Goal: Task Accomplishment & Management: Manage account settings

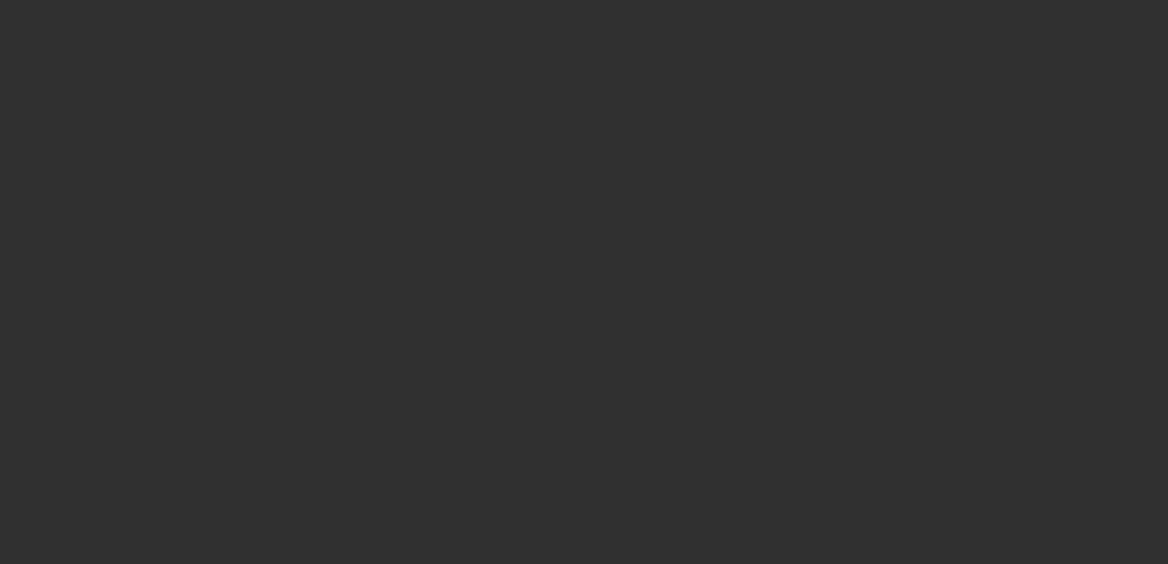
click at [161, 189] on div at bounding box center [584, 282] width 1168 height 564
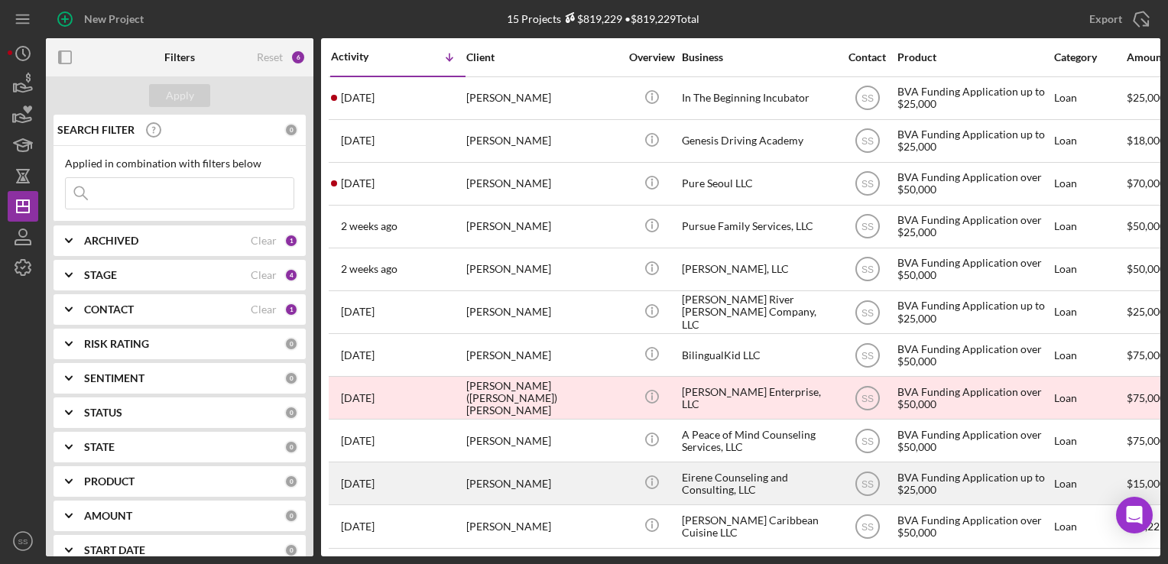
click at [507, 480] on div "[PERSON_NAME]" at bounding box center [542, 483] width 153 height 40
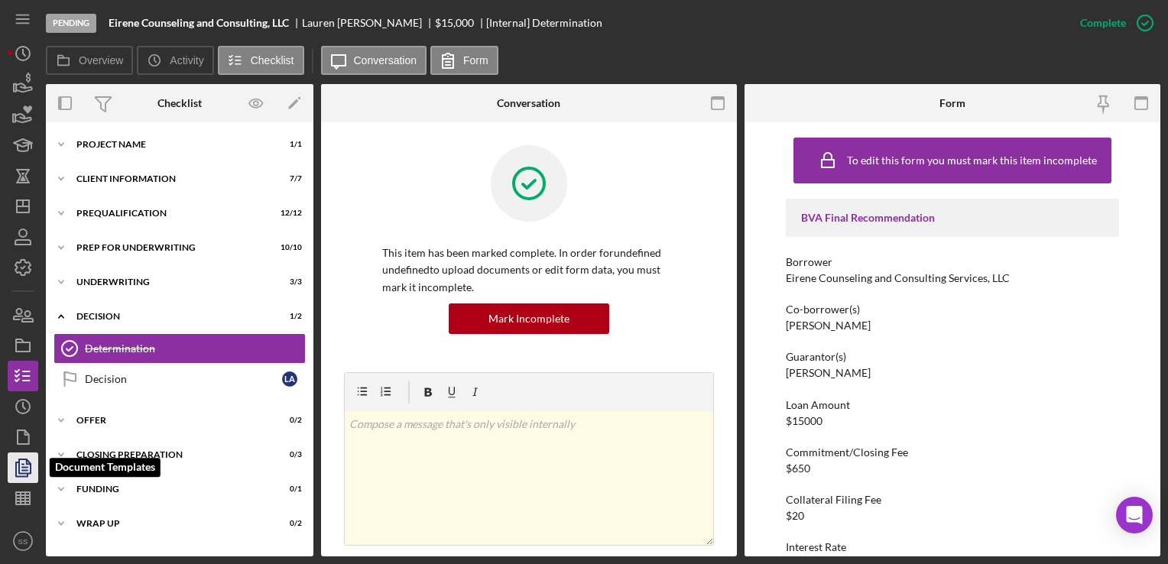
click at [20, 481] on icon "button" at bounding box center [23, 468] width 38 height 38
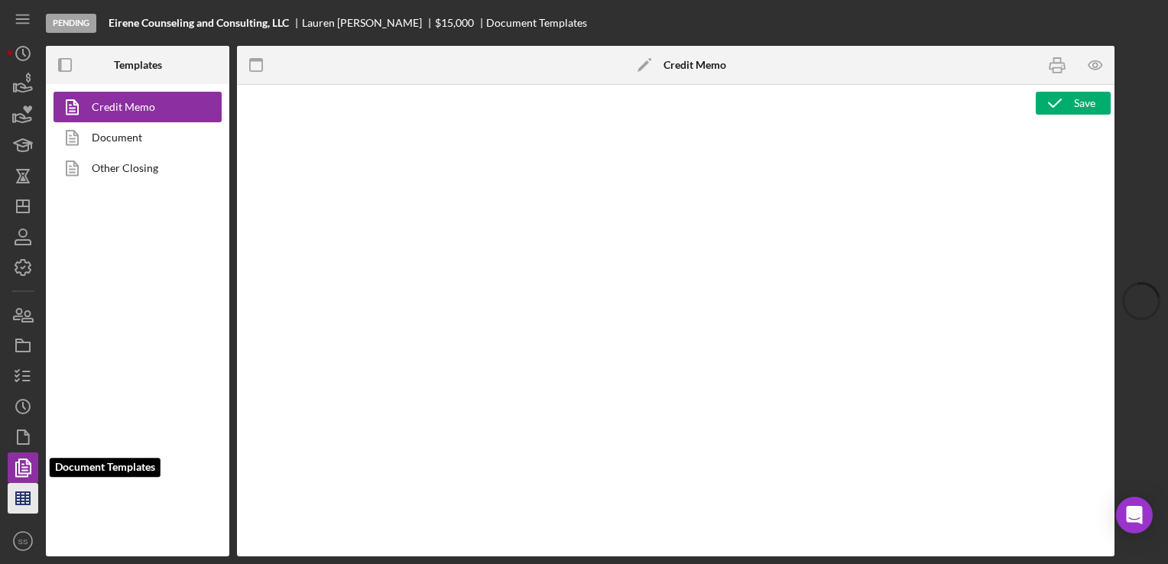
click at [24, 495] on line "button" at bounding box center [23, 495] width 14 height 0
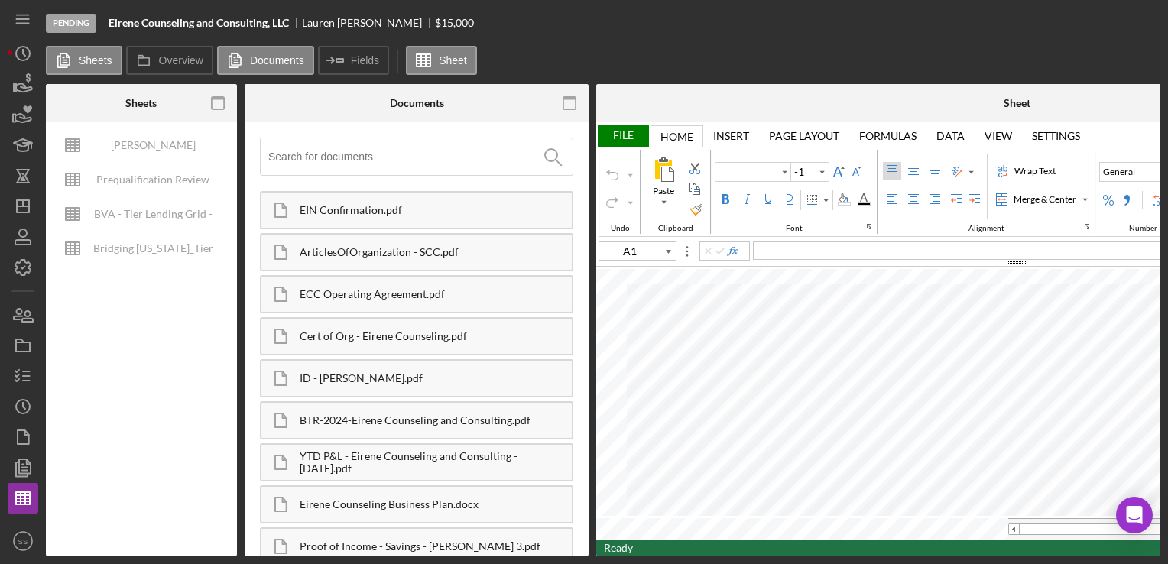
type input "Calibri"
type input "11"
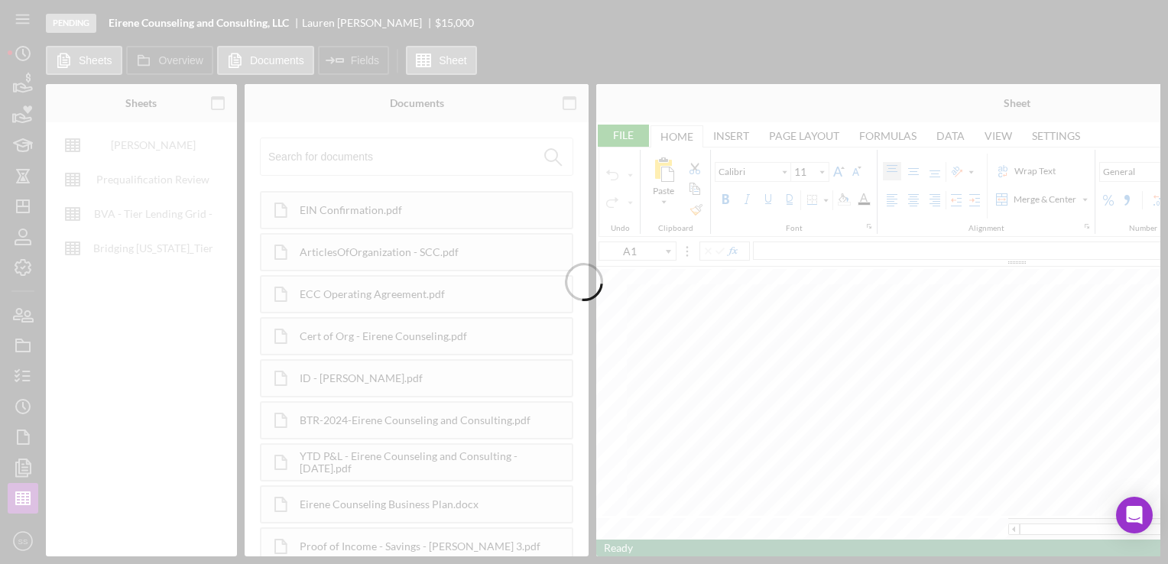
type input "Helvetica Neue"
type input "D8"
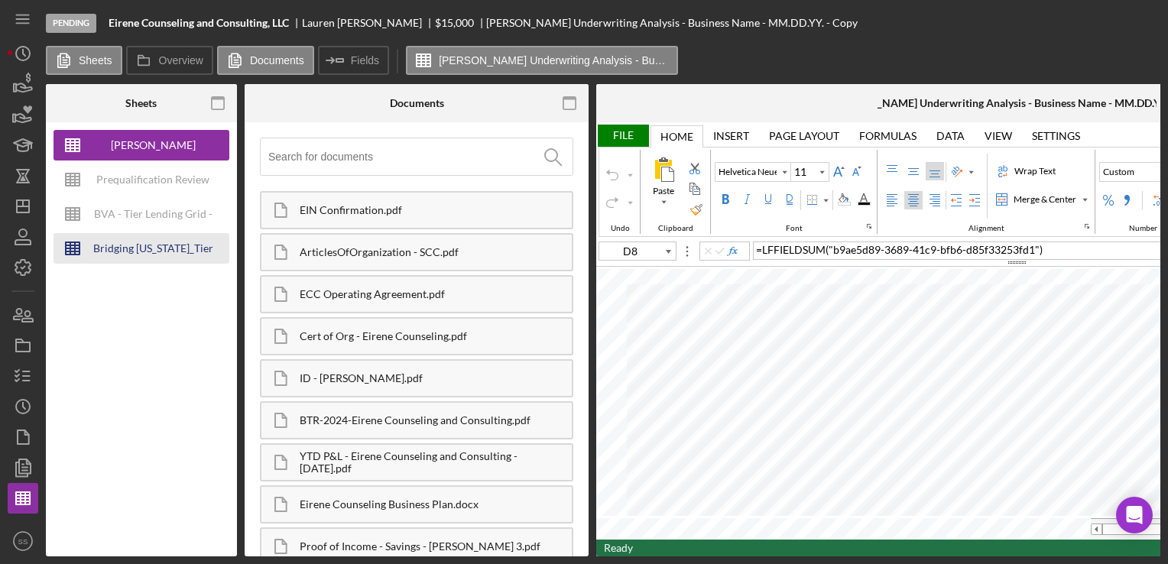
click at [152, 241] on div "Bridging [US_STATE]_Tier Lending Grid V 6.30 COPY" at bounding box center [153, 248] width 122 height 31
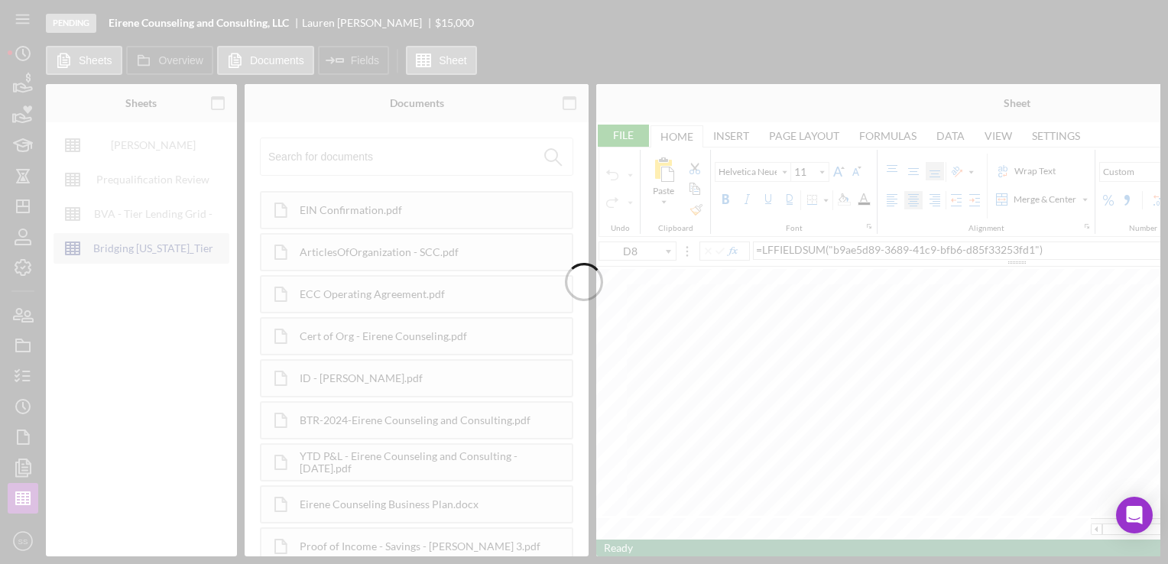
type input "Arial"
type input "10"
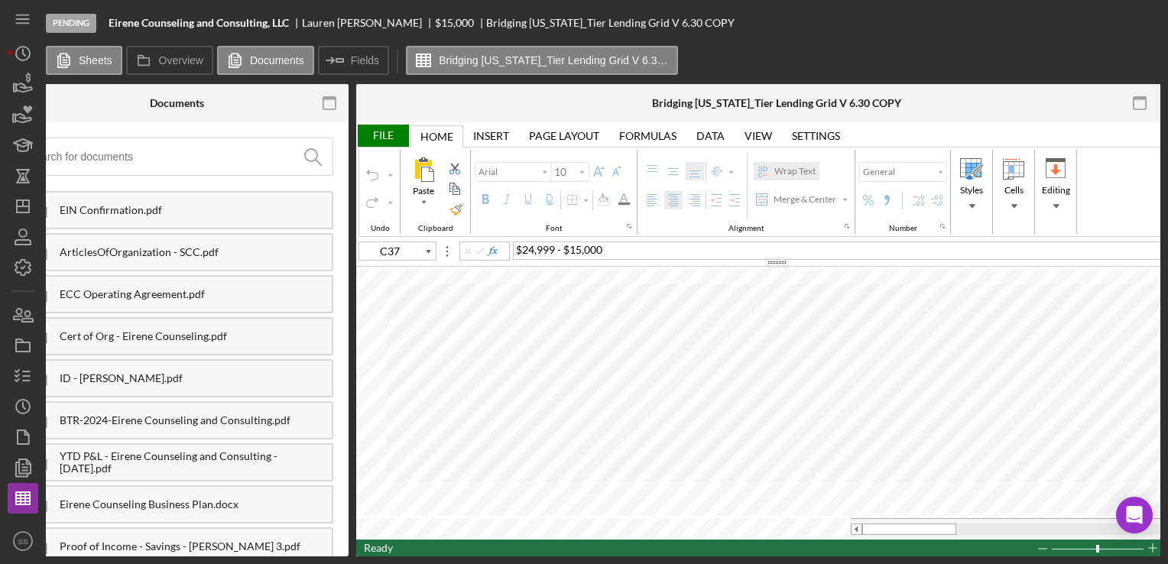
scroll to position [0, 276]
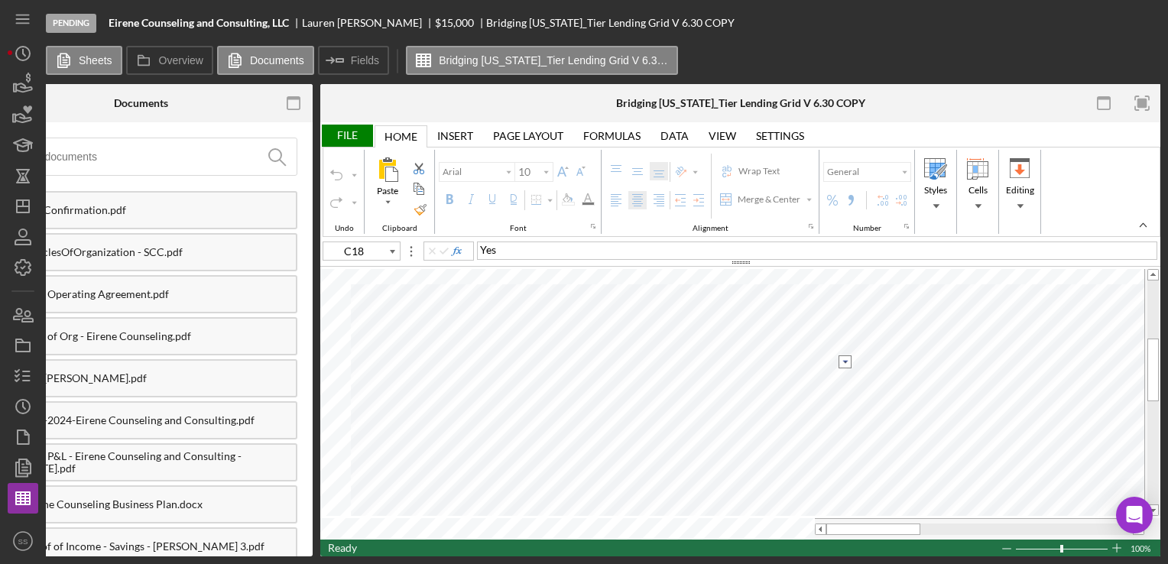
type input "C19"
click at [841, 372] on input "image" at bounding box center [844, 376] width 13 height 13
click at [781, 388] on option "Yes" at bounding box center [728, 390] width 217 height 13
click at [844, 377] on input "image" at bounding box center [844, 376] width 13 height 13
click at [756, 409] on option "No" at bounding box center [728, 403] width 217 height 13
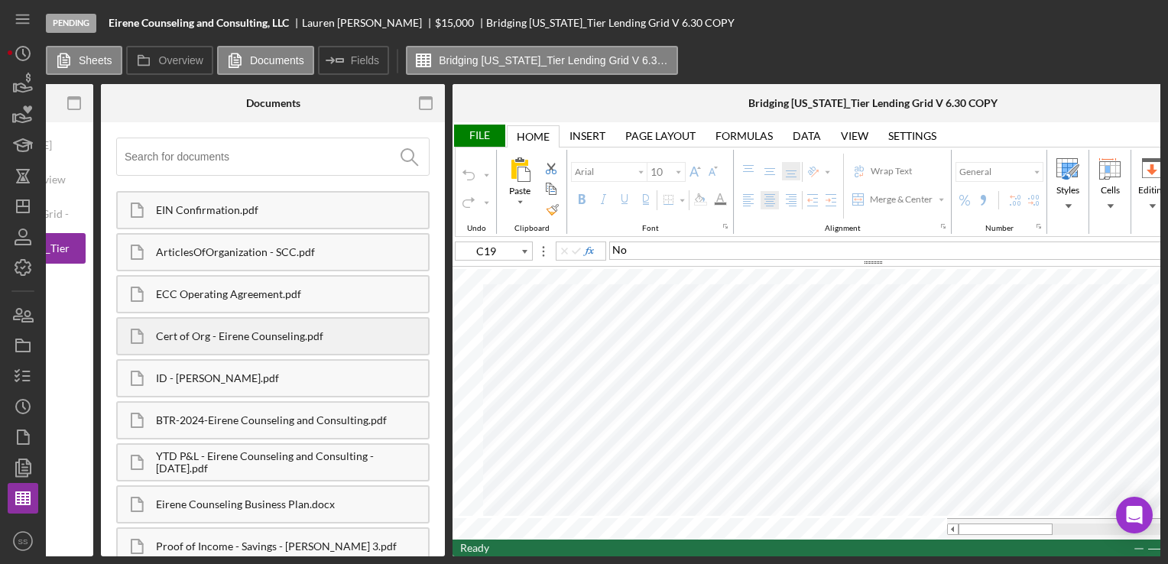
scroll to position [0, 0]
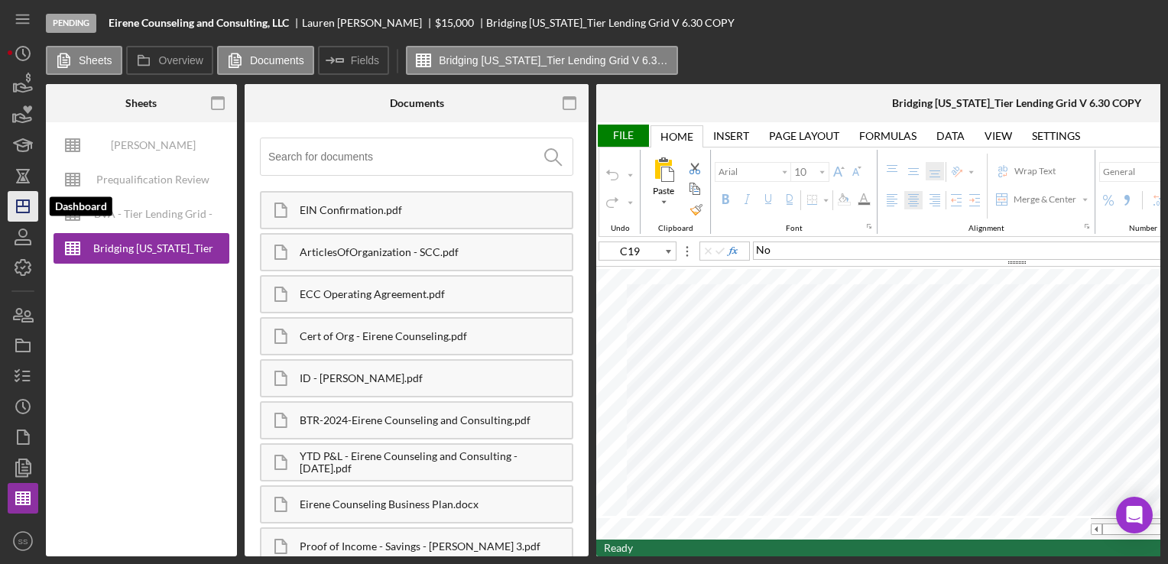
click at [17, 209] on polygon "button" at bounding box center [23, 206] width 12 height 12
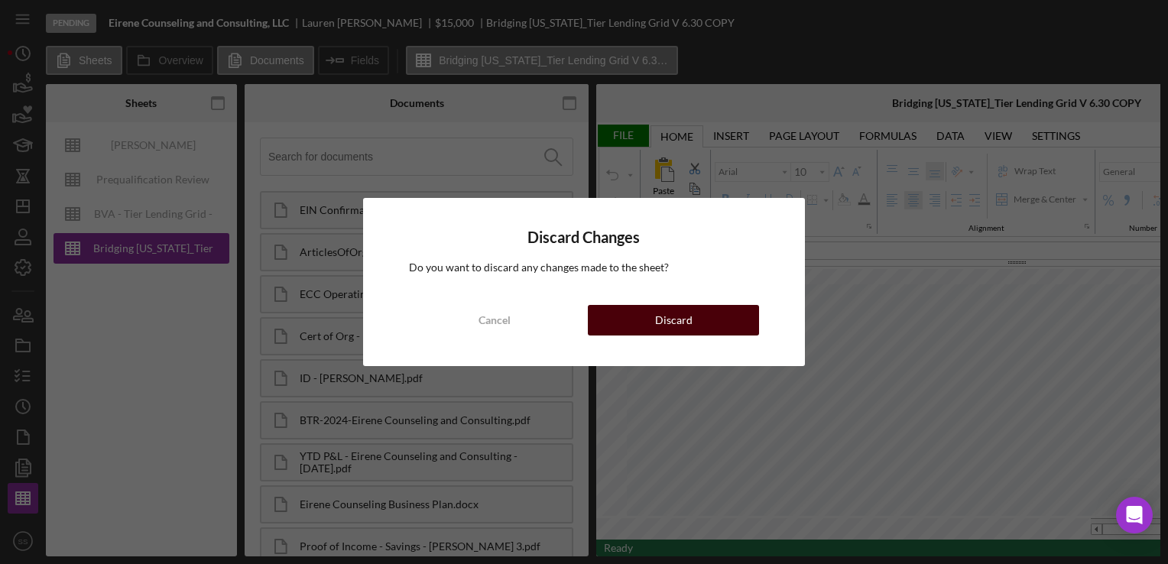
click at [651, 321] on button "Discard" at bounding box center [673, 320] width 171 height 31
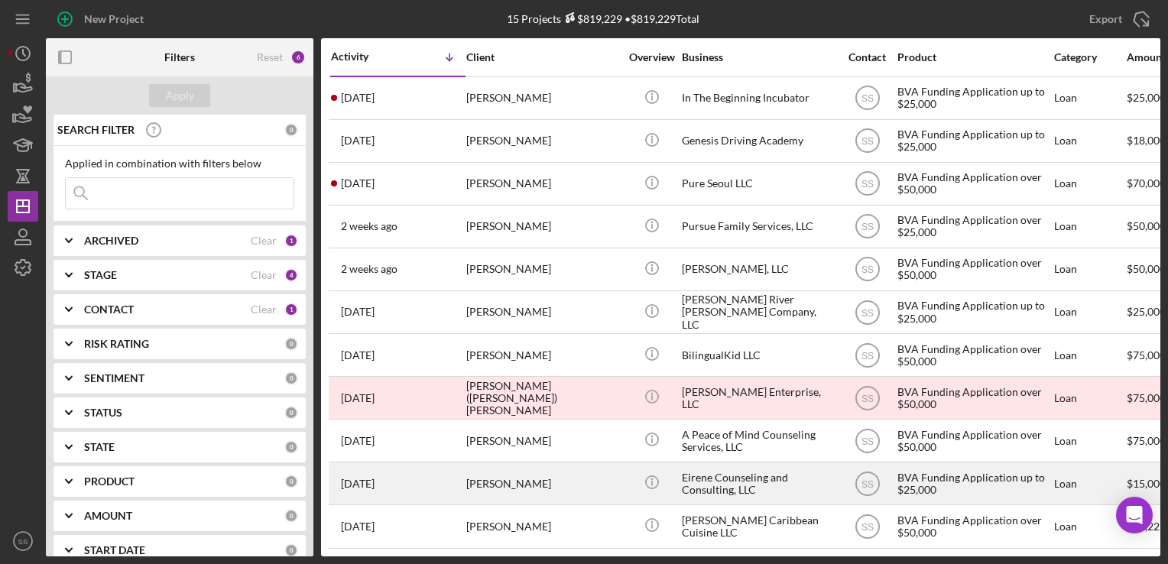
scroll to position [182, 0]
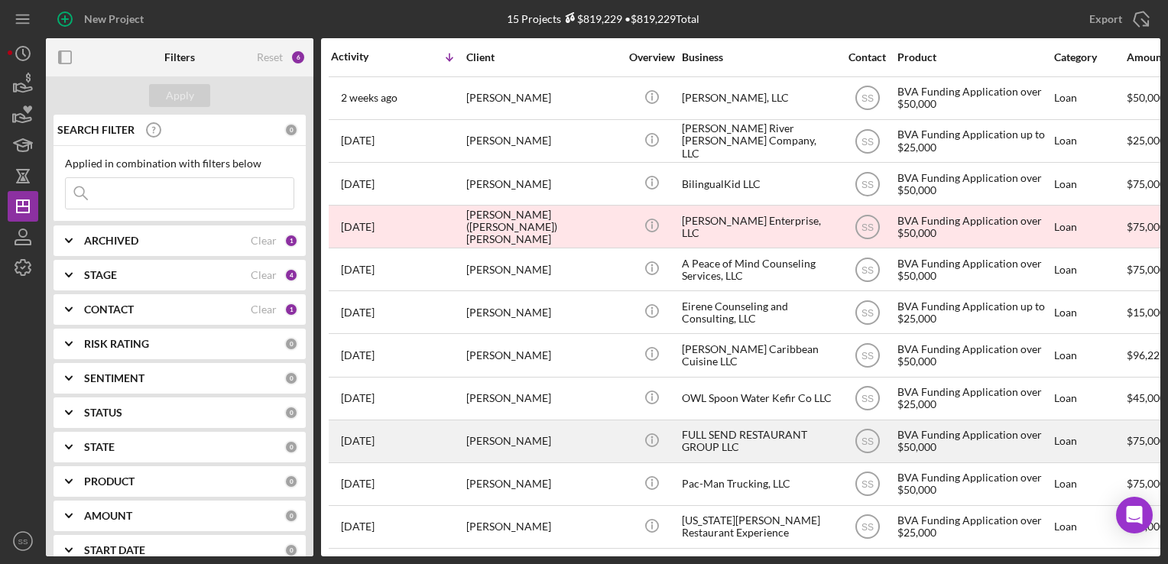
click at [507, 444] on div "[PERSON_NAME]" at bounding box center [542, 441] width 153 height 40
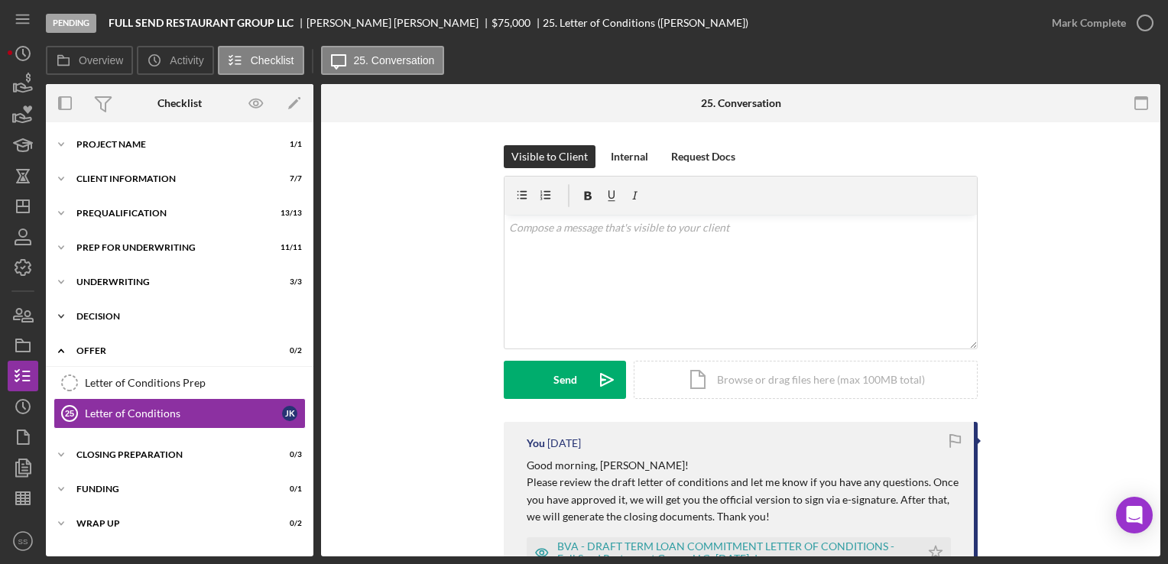
click at [113, 319] on div "Decision" at bounding box center [185, 316] width 218 height 9
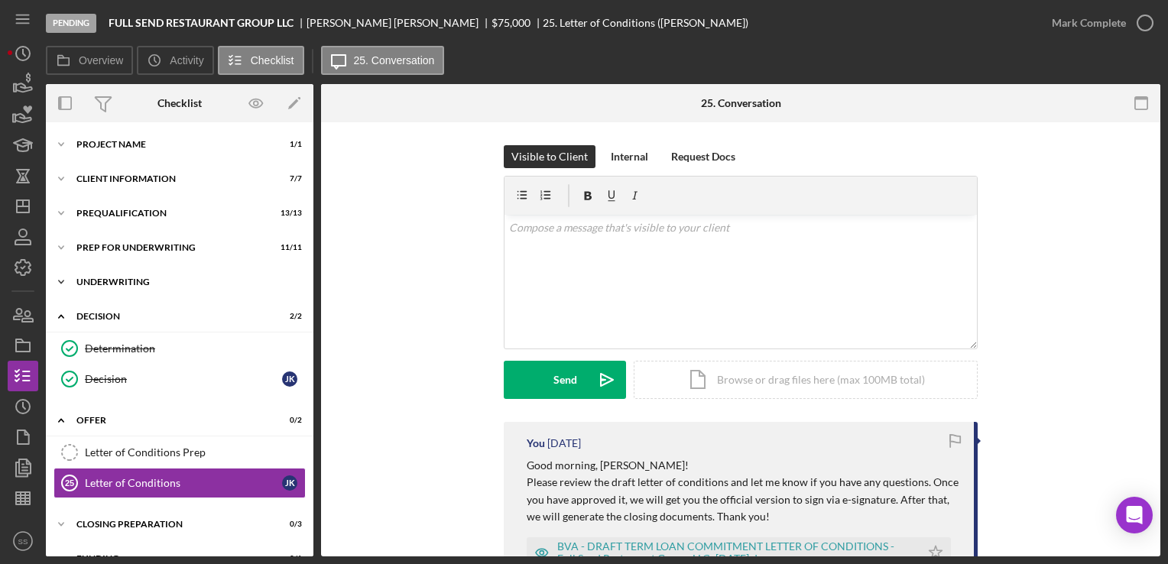
click at [130, 280] on div "Underwriting" at bounding box center [185, 281] width 218 height 9
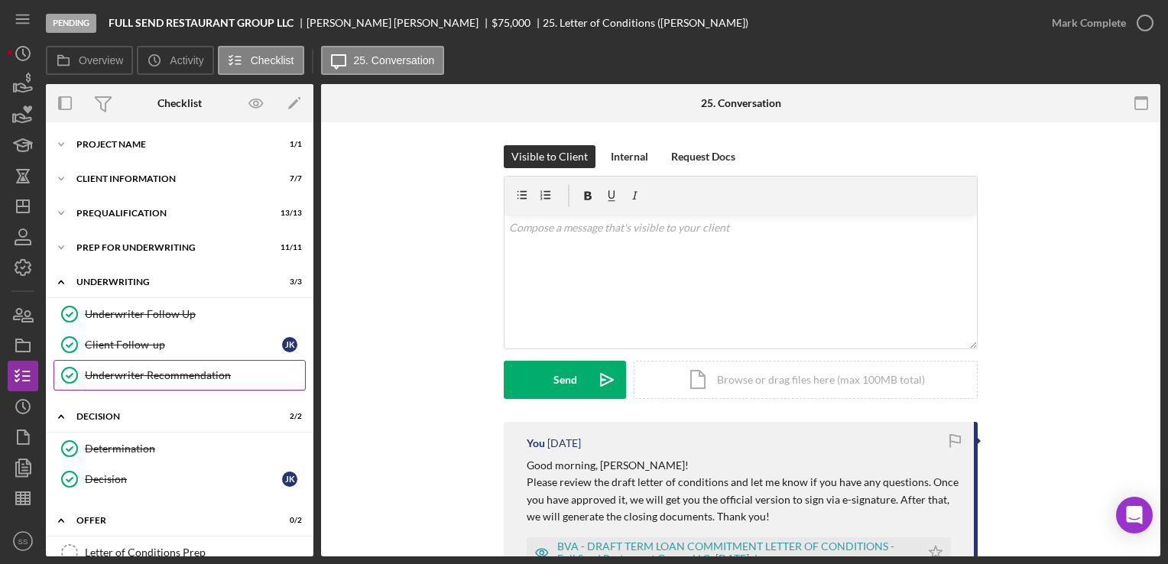
click at [158, 371] on div "Underwriter Recommendation" at bounding box center [195, 375] width 220 height 12
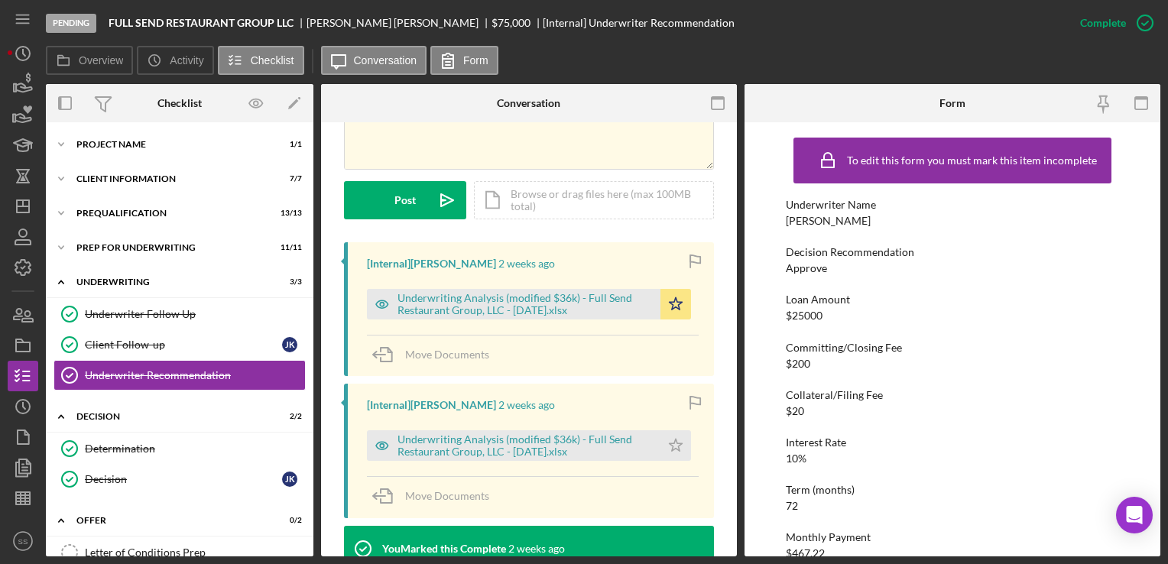
scroll to position [376, 0]
click at [559, 303] on div "Underwriting Analysis (modified $36k) - Full Send Restaurant Group, LLC - [DATE…" at bounding box center [524, 304] width 255 height 24
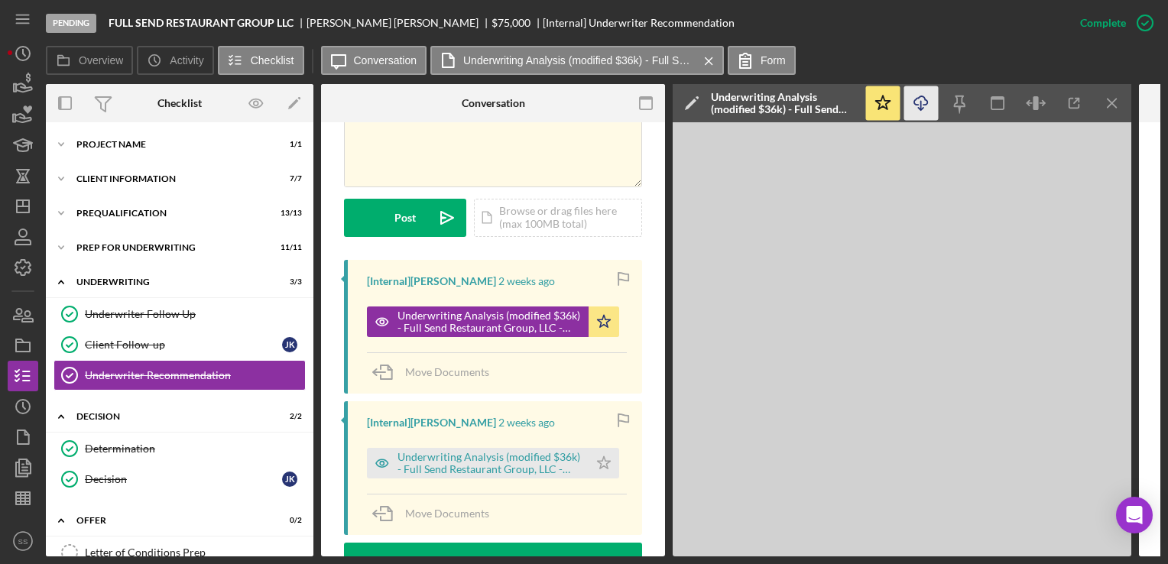
click at [922, 96] on icon "Icon/Download" at bounding box center [921, 103] width 34 height 34
click at [18, 506] on icon "button" at bounding box center [23, 498] width 38 height 38
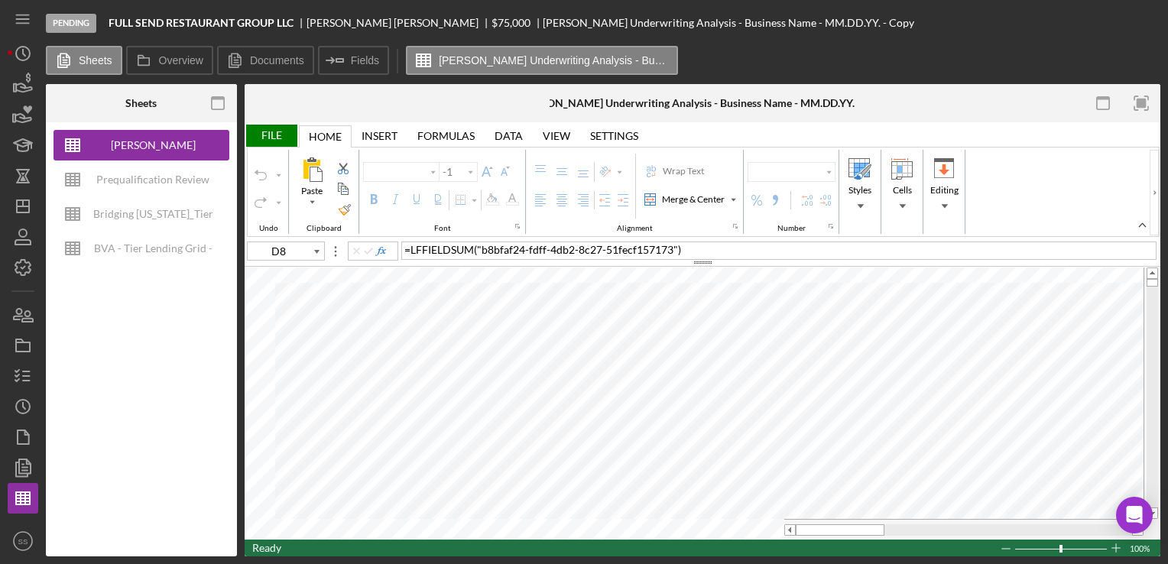
type input "Helvetica Neue"
type input "11"
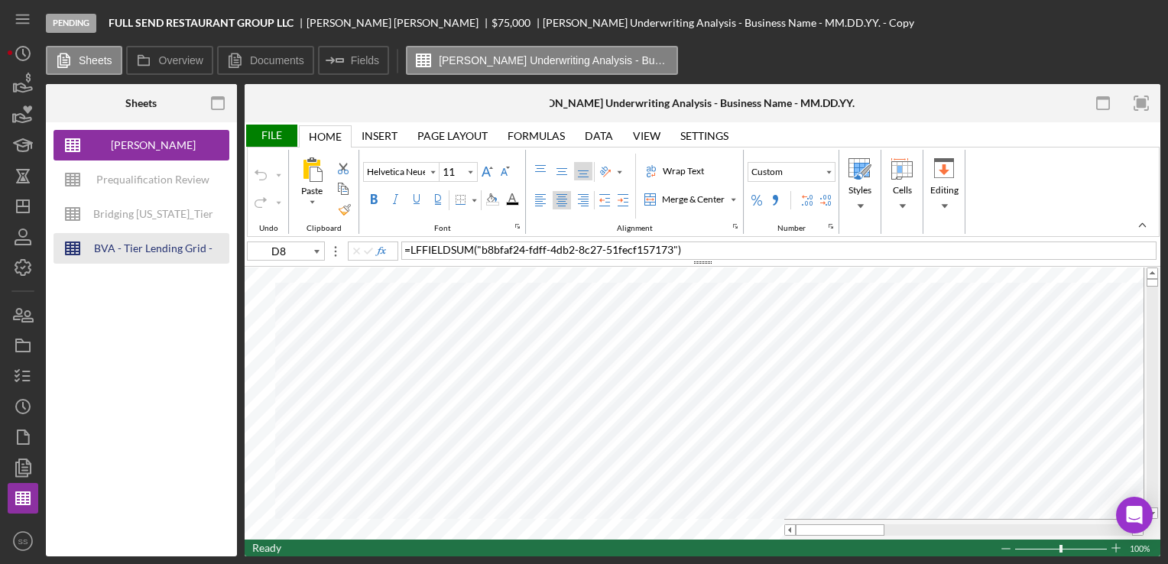
click at [141, 240] on div "BVA - Tier Lending Grid - [DATE]" at bounding box center [153, 248] width 122 height 31
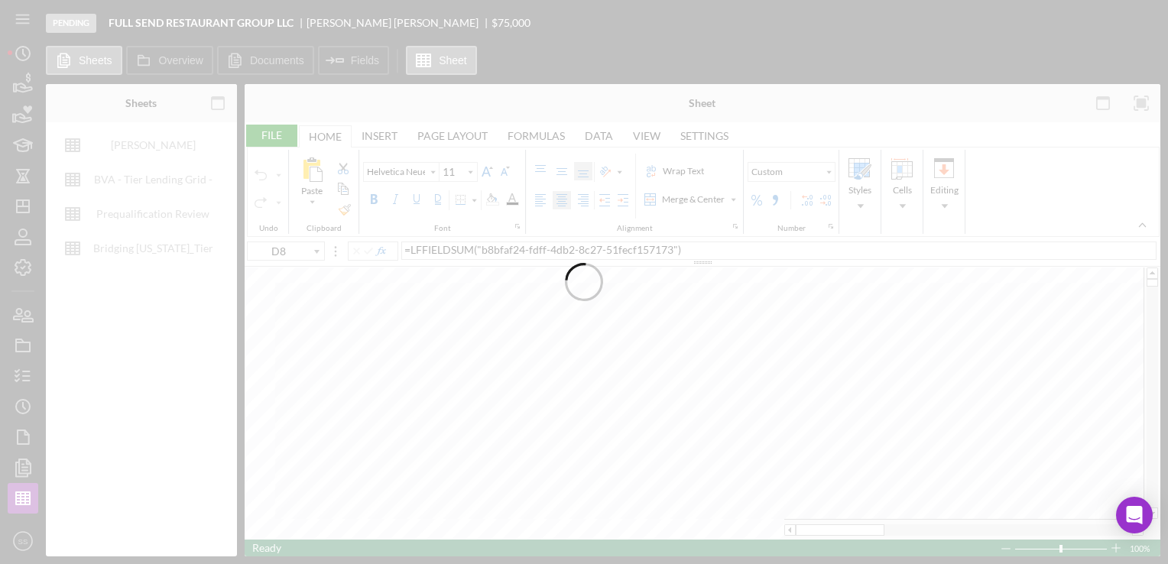
type input "Arial"
type input "10"
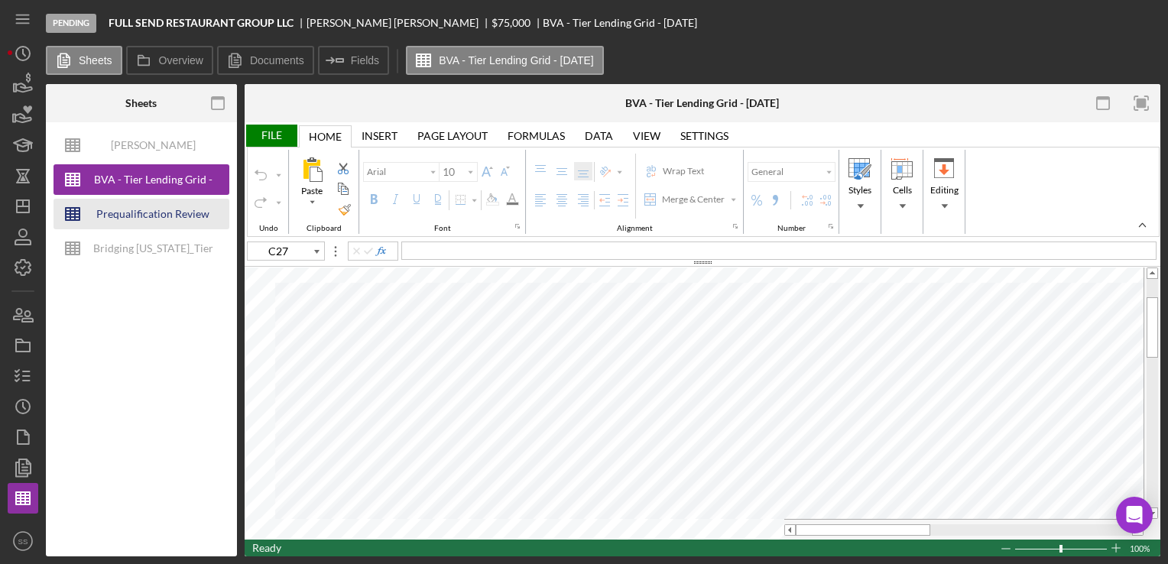
click at [151, 205] on div "Prequalification Review (TEMPLATE) – Entity Name – Date Completed (1)" at bounding box center [153, 214] width 122 height 31
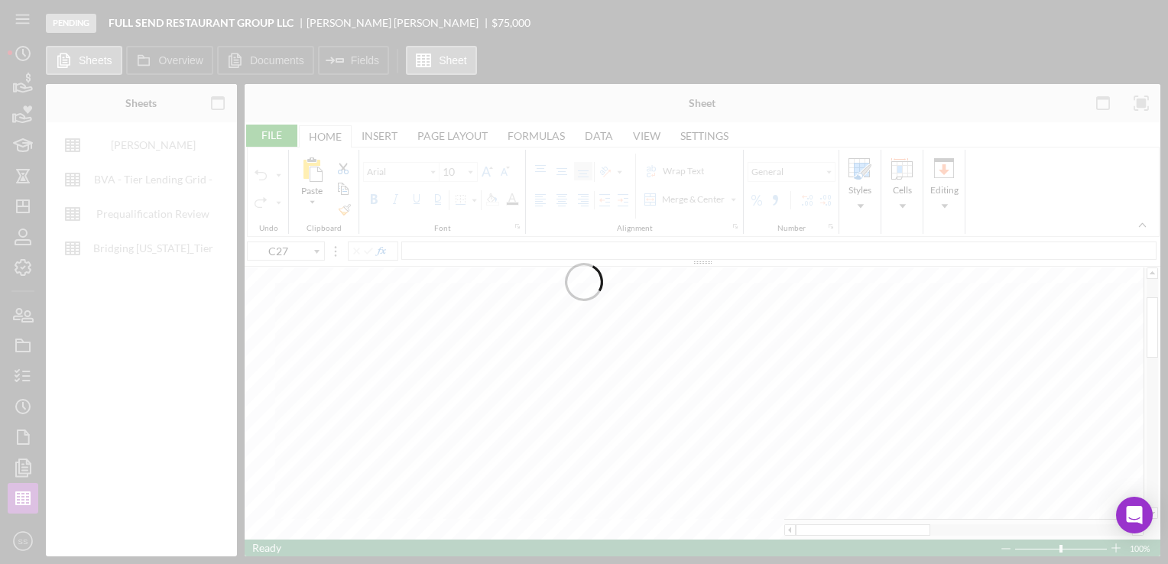
click at [157, 258] on div at bounding box center [584, 282] width 1168 height 564
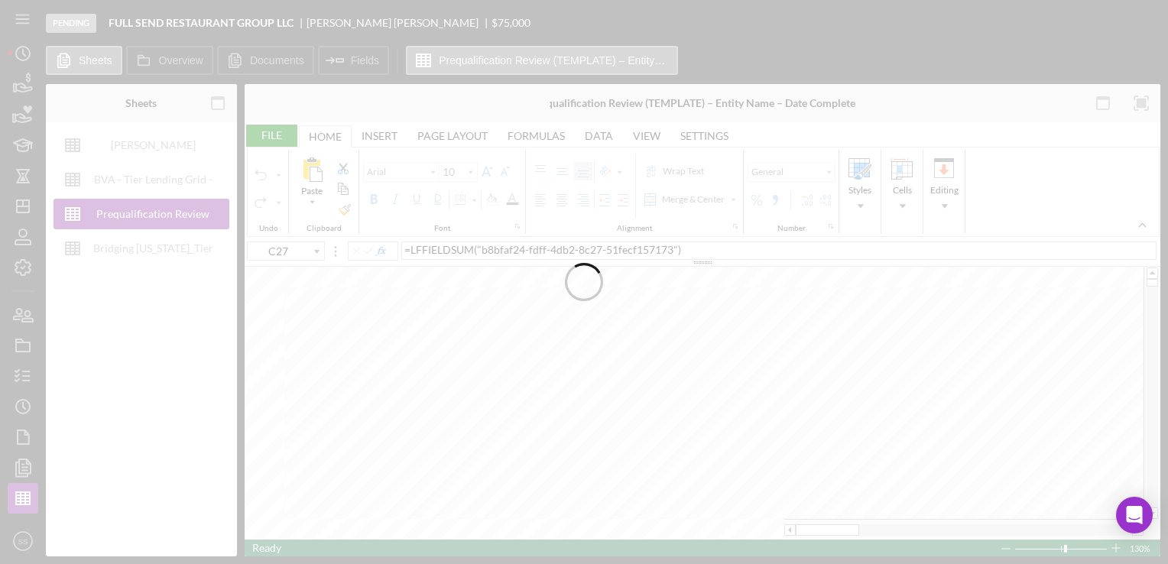
type input "D8"
type input "Proxima Nova"
type input "11"
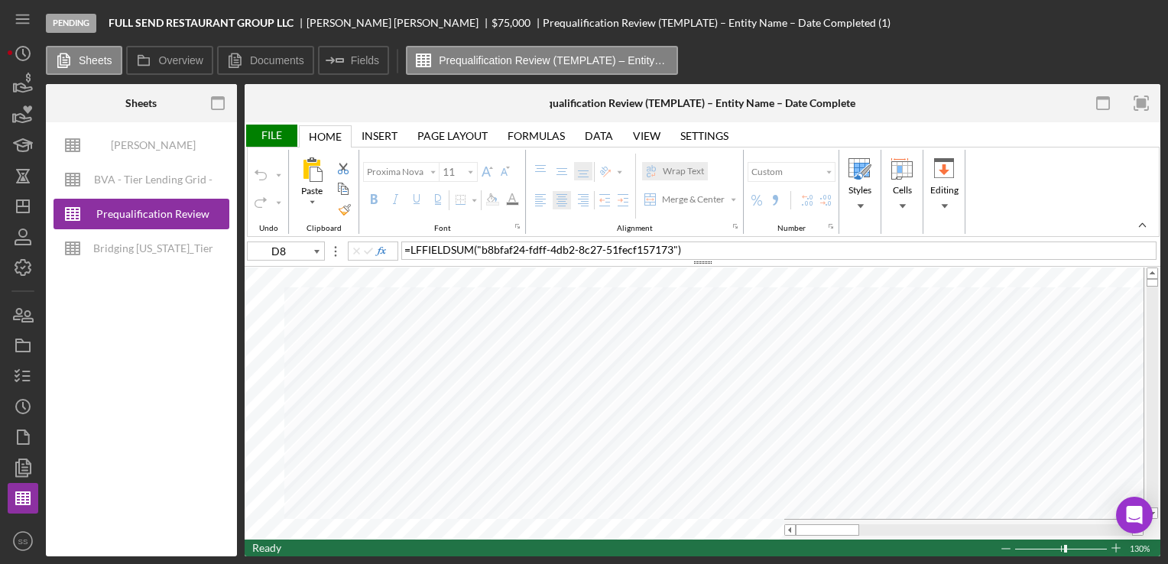
click at [162, 176] on div "BVA - Tier Lending Grid - [DATE]" at bounding box center [153, 179] width 122 height 31
type input "Arial"
type input "10"
type input "C27"
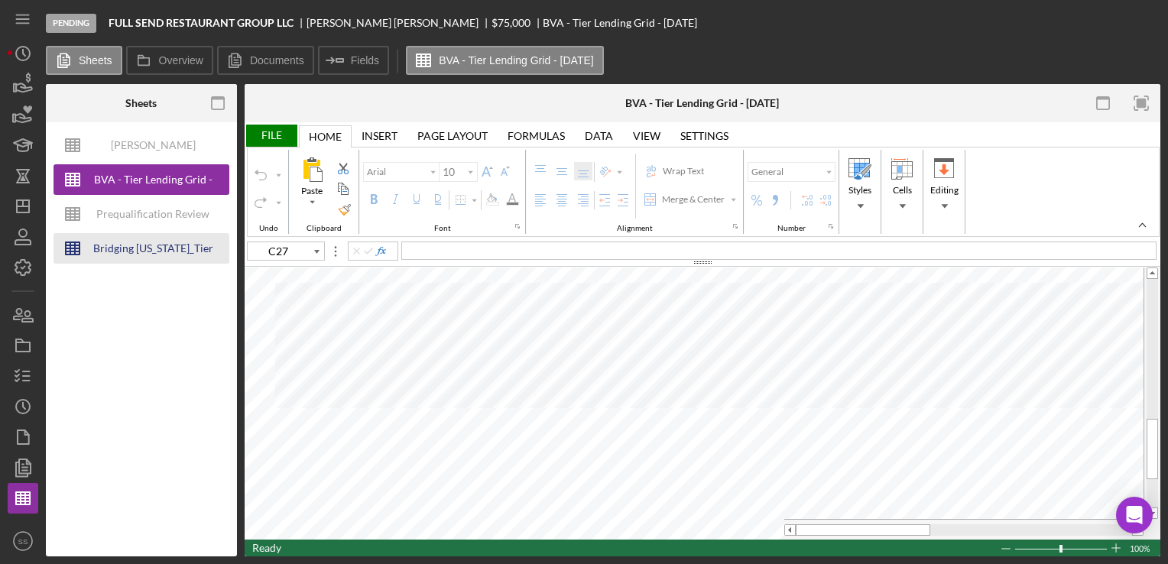
click at [164, 253] on div "Bridging [US_STATE]_Tier Lending Grid V 6.30 COPY" at bounding box center [153, 248] width 122 height 31
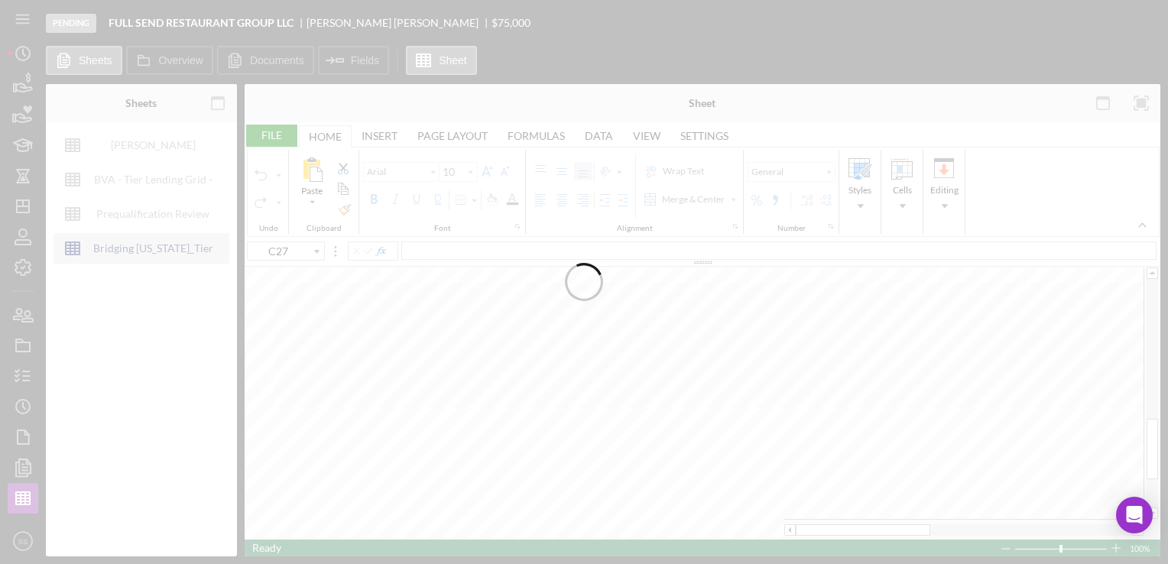
type input "11"
type input "C5"
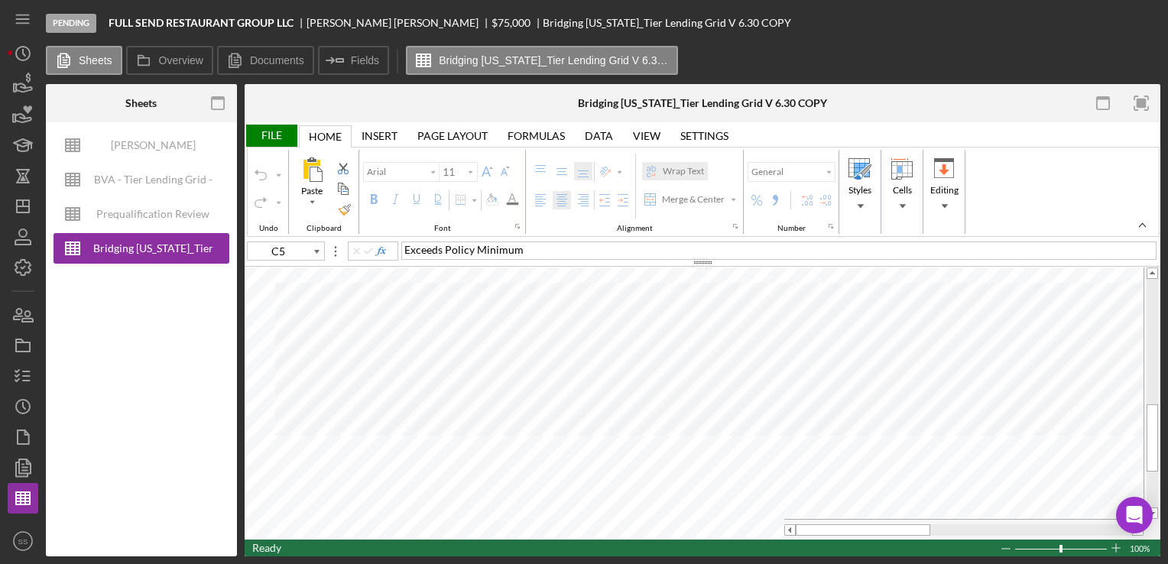
type input "10"
type input "C37"
select select "$39,999 - $25,000"
click at [769, 425] on input "image" at bounding box center [769, 428] width 13 height 13
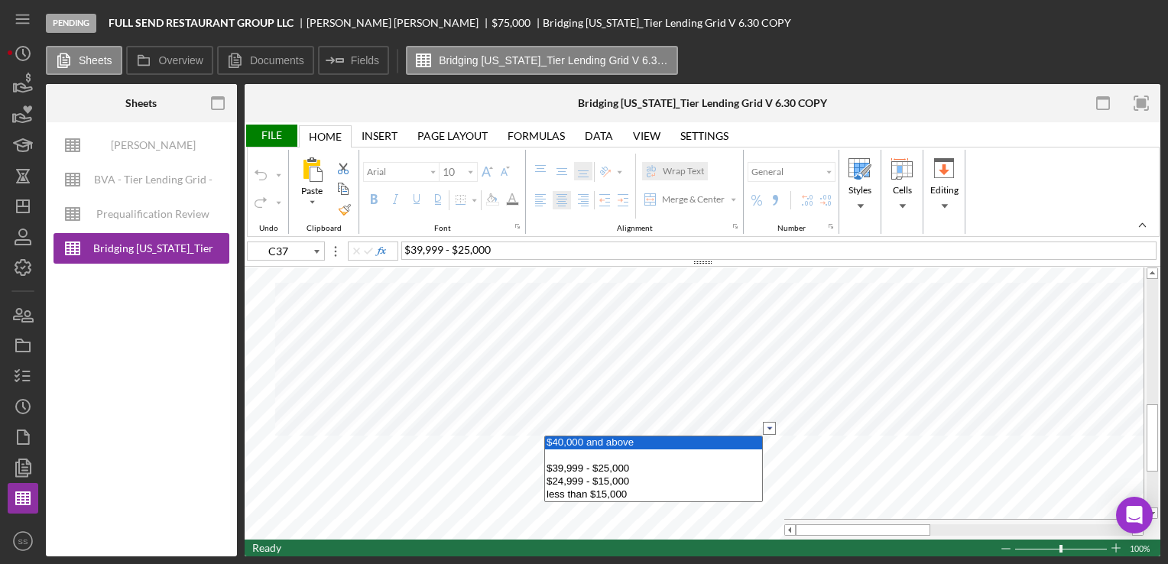
click at [679, 436] on option "$40,000 and above" at bounding box center [653, 442] width 217 height 13
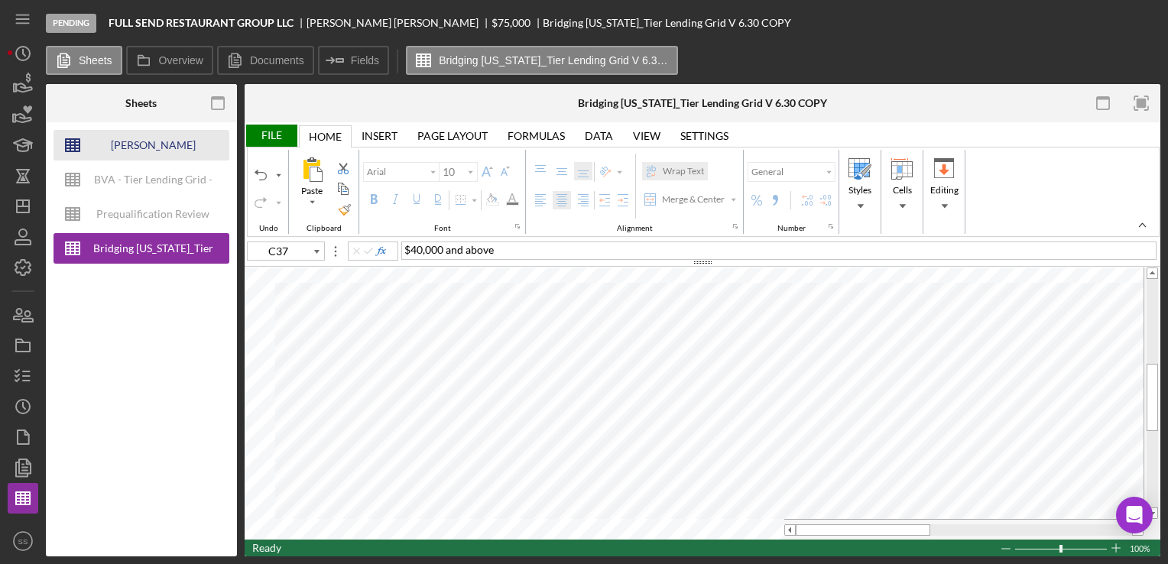
click at [144, 134] on div "[PERSON_NAME] Underwriting Analysis - Business Name - MM.DD.YY. - Copy" at bounding box center [153, 145] width 122 height 31
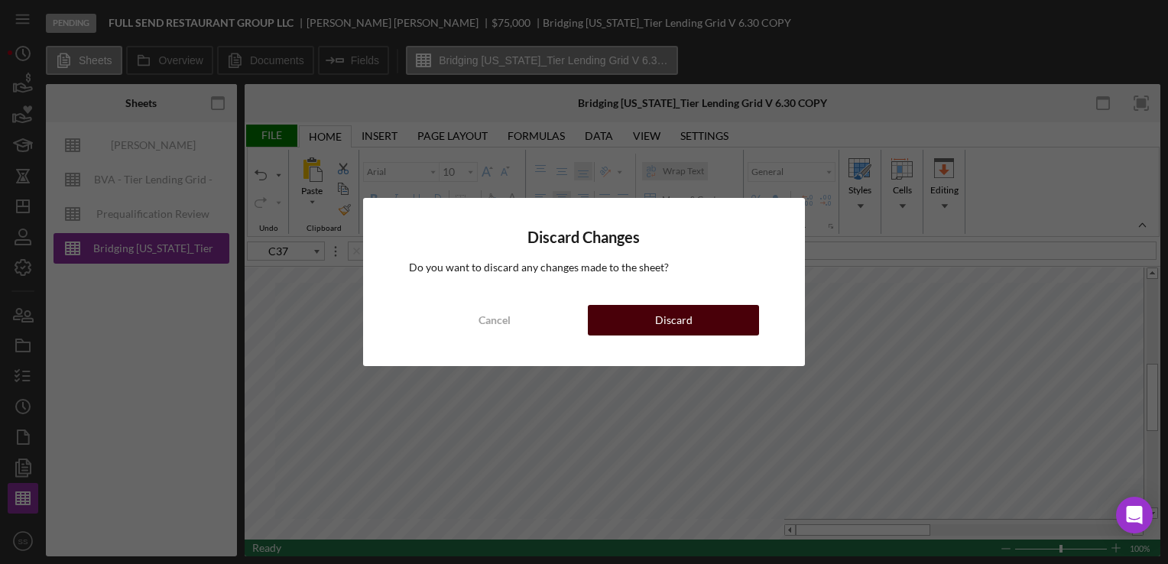
click at [726, 329] on button "Discard" at bounding box center [673, 320] width 171 height 31
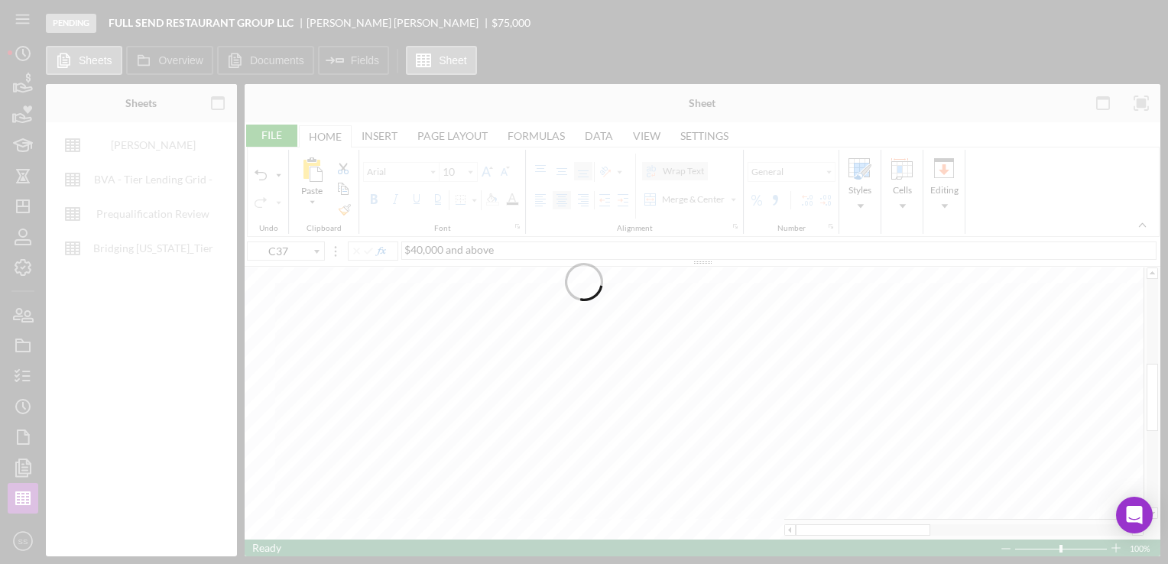
type input "Helvetica Neue"
type input "11"
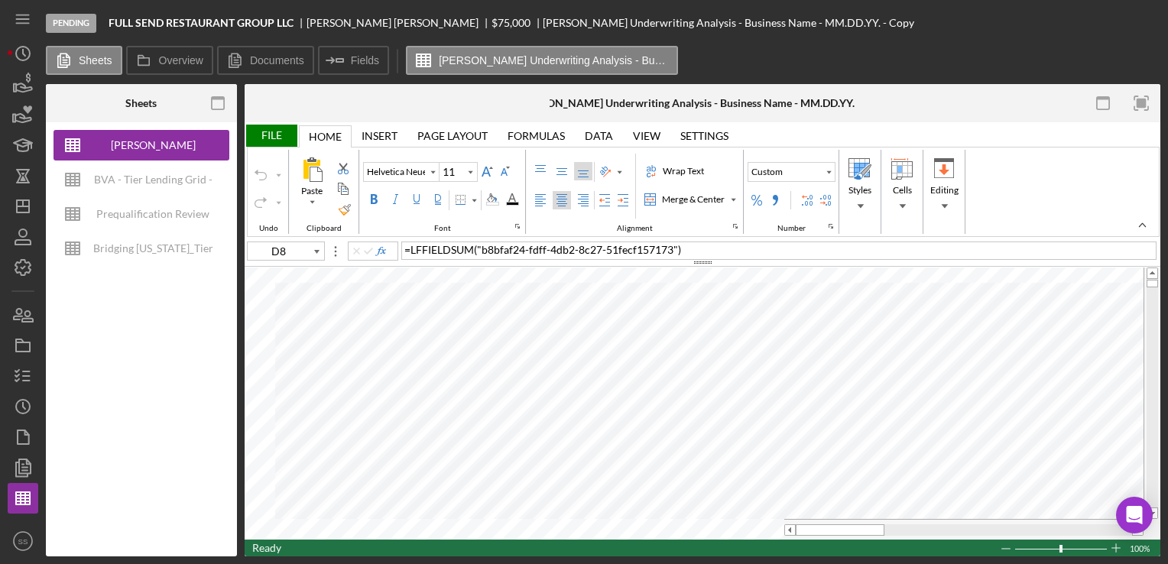
type input "E7"
click at [520, 250] on div "$4325.92." at bounding box center [778, 250] width 755 height 18
click at [730, 324] on span "$4325.92" at bounding box center [747, 322] width 45 height 13
type input "E7"
type input "E14"
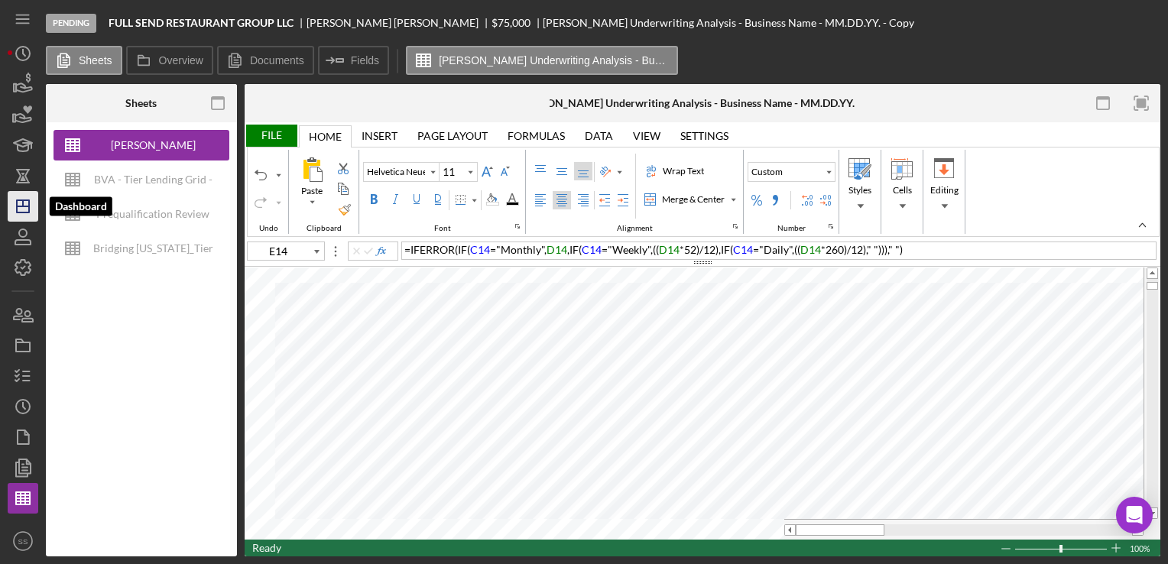
click at [24, 192] on icon "Icon/Dashboard" at bounding box center [23, 206] width 38 height 38
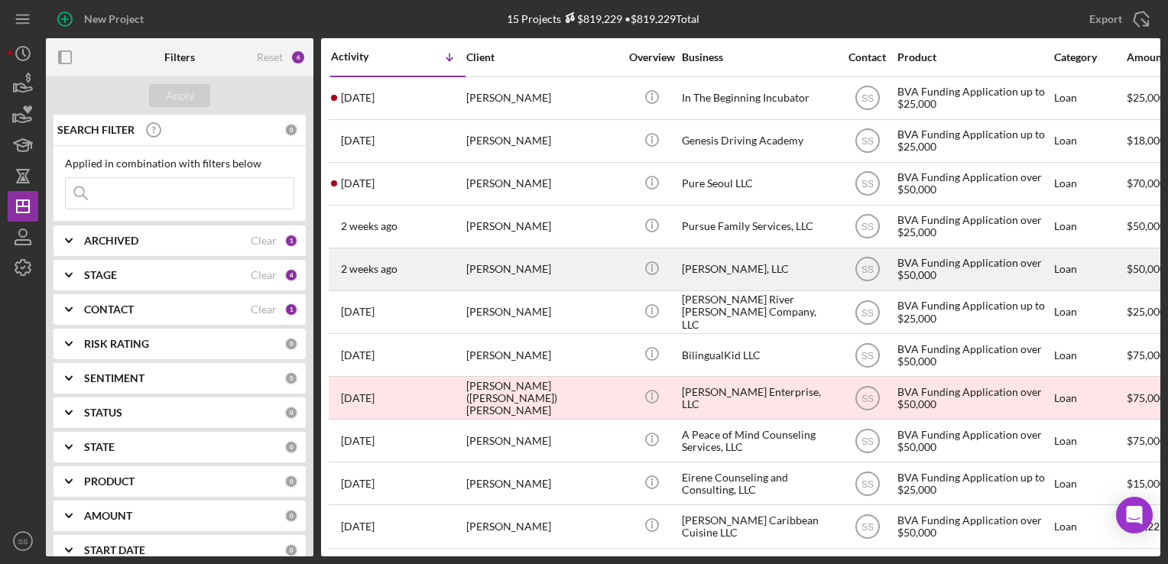
click at [513, 261] on div "[PERSON_NAME]" at bounding box center [542, 269] width 153 height 40
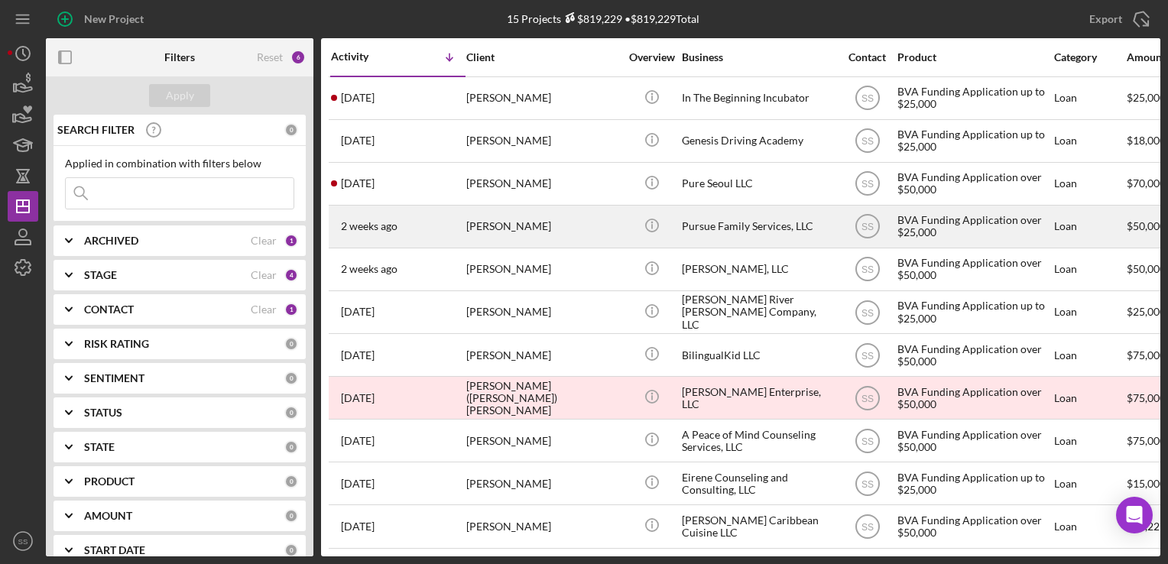
click at [486, 245] on div "[PERSON_NAME]" at bounding box center [542, 226] width 153 height 40
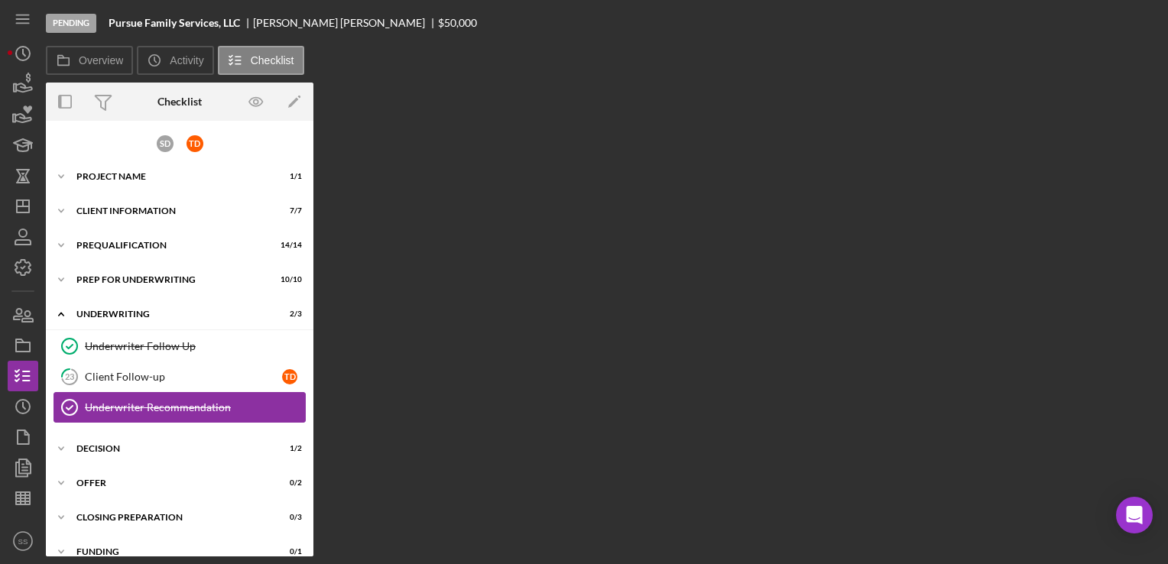
scroll to position [51, 0]
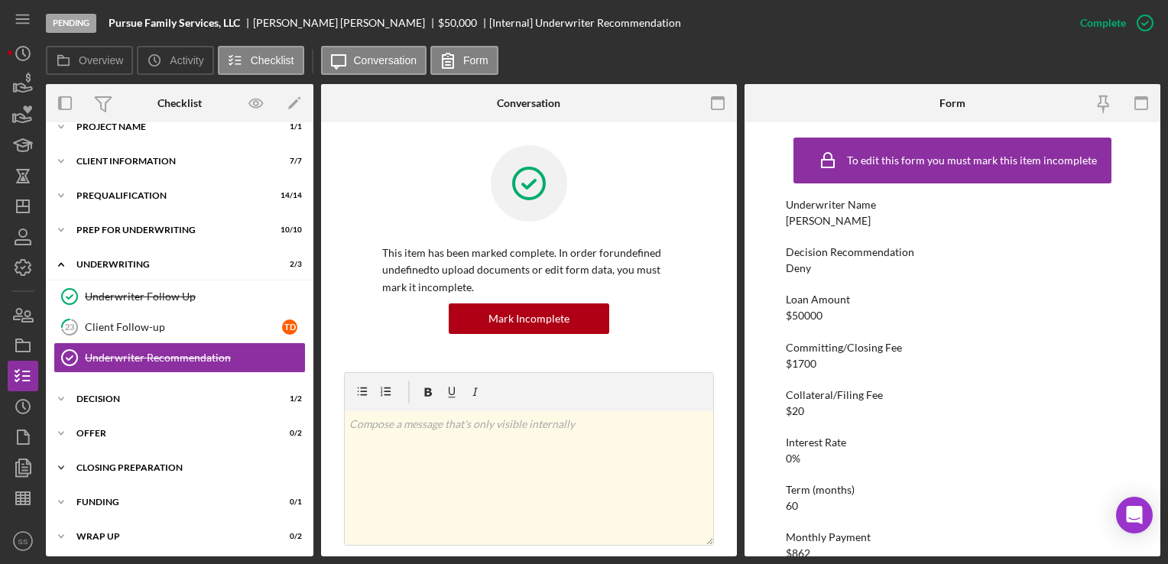
click at [123, 458] on div "Icon/Expander Closing Preparation 0 / 3" at bounding box center [179, 467] width 267 height 31
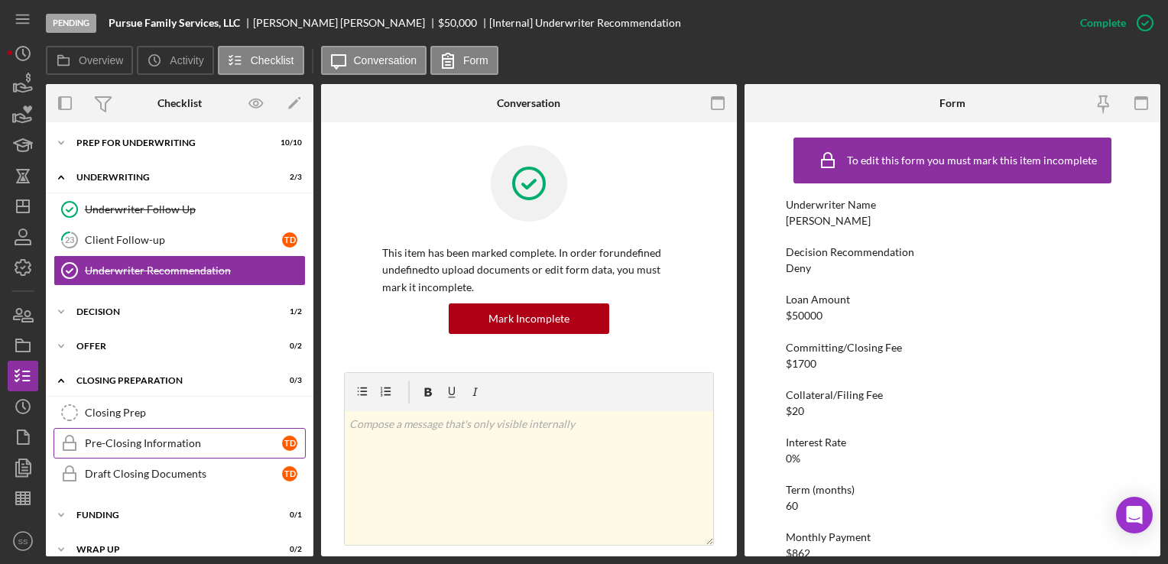
click at [129, 448] on link "Pre-Closing Information Pre-Closing Information T D" at bounding box center [179, 443] width 252 height 31
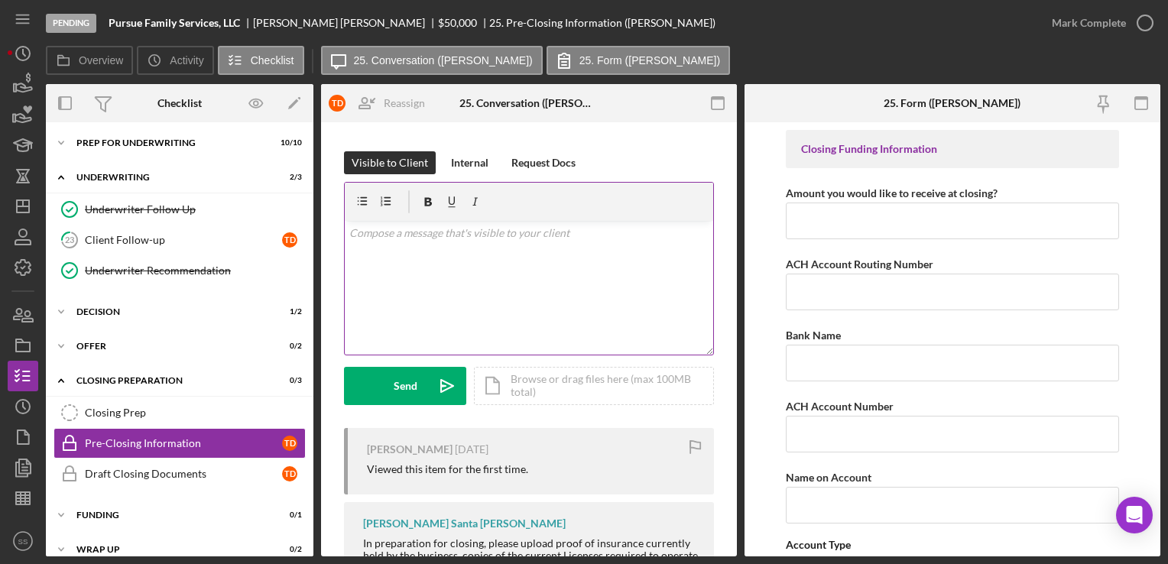
scroll to position [208, 0]
click at [510, 239] on div "v Color teal Color pink Remove color Add row above Add row below Add column bef…" at bounding box center [529, 288] width 368 height 134
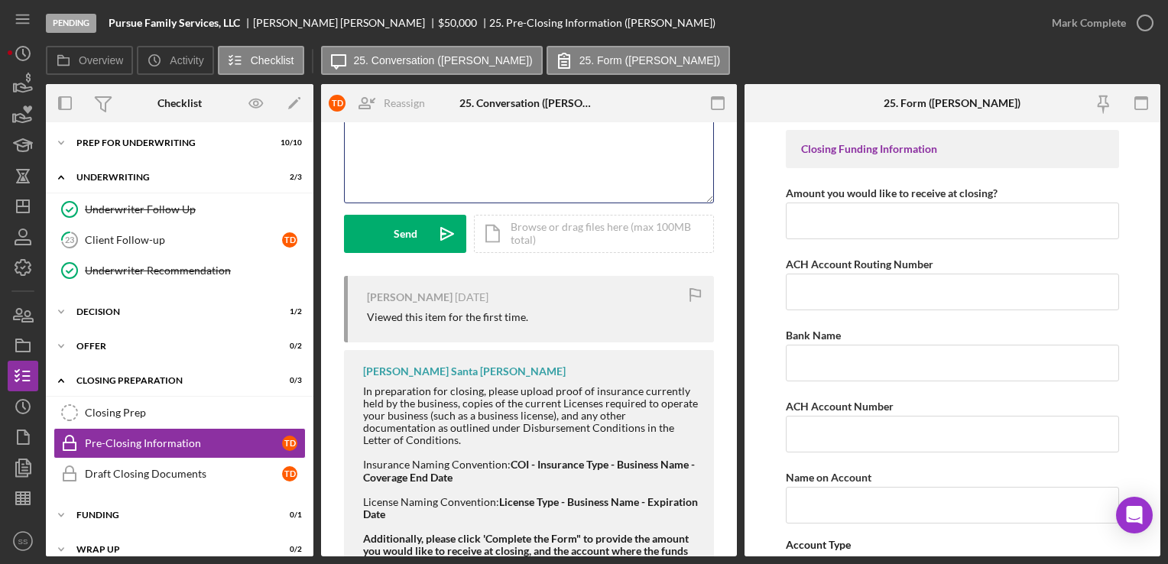
scroll to position [361, 0]
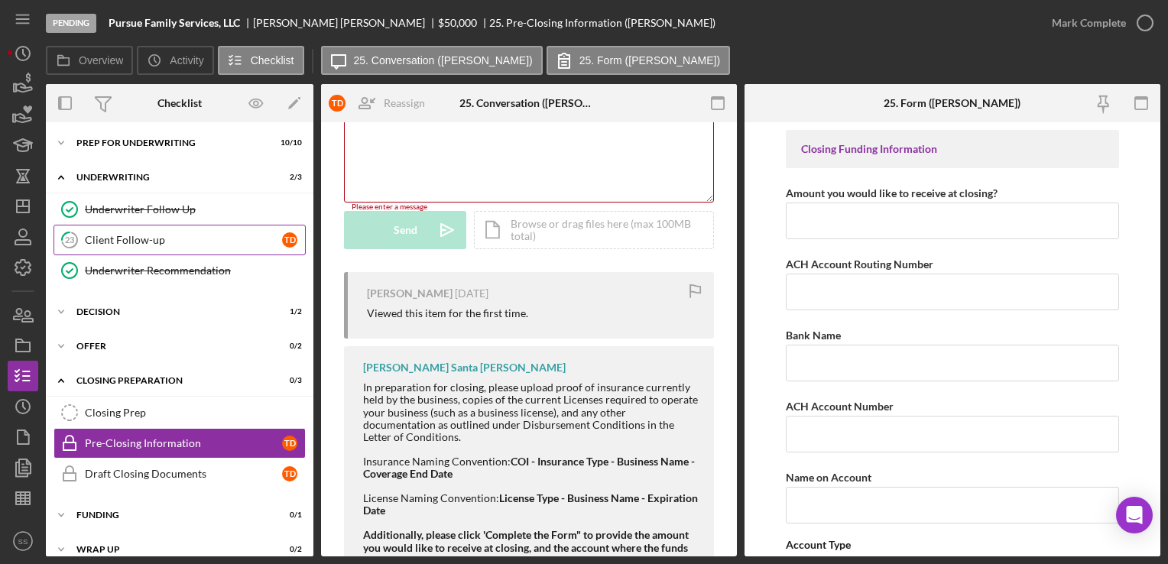
click at [191, 240] on div "Client Follow-up" at bounding box center [183, 240] width 197 height 12
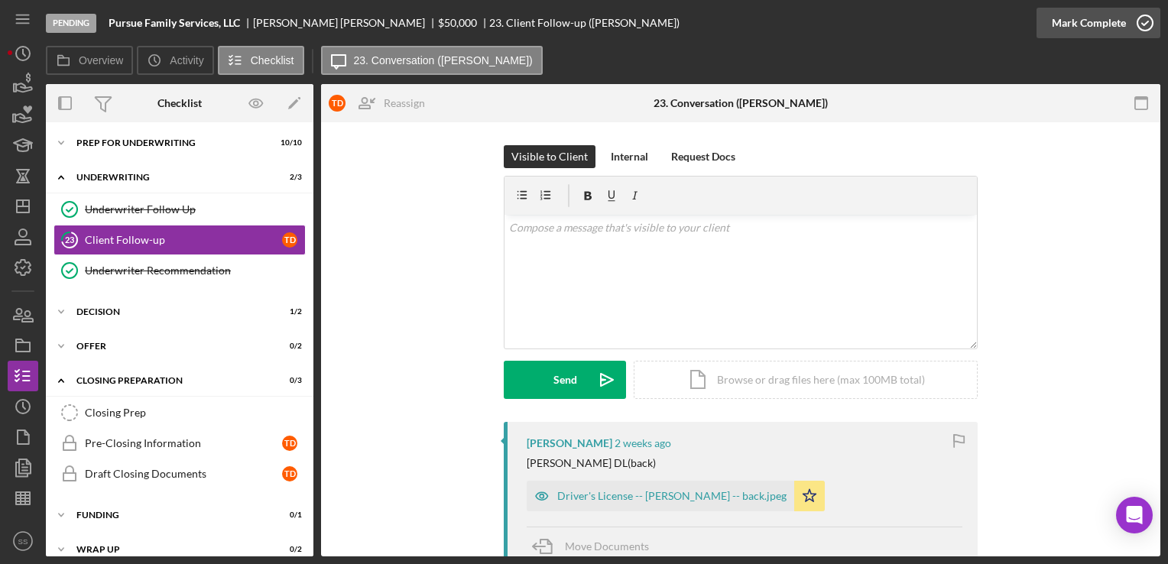
click at [1138, 23] on icon "button" at bounding box center [1145, 23] width 38 height 38
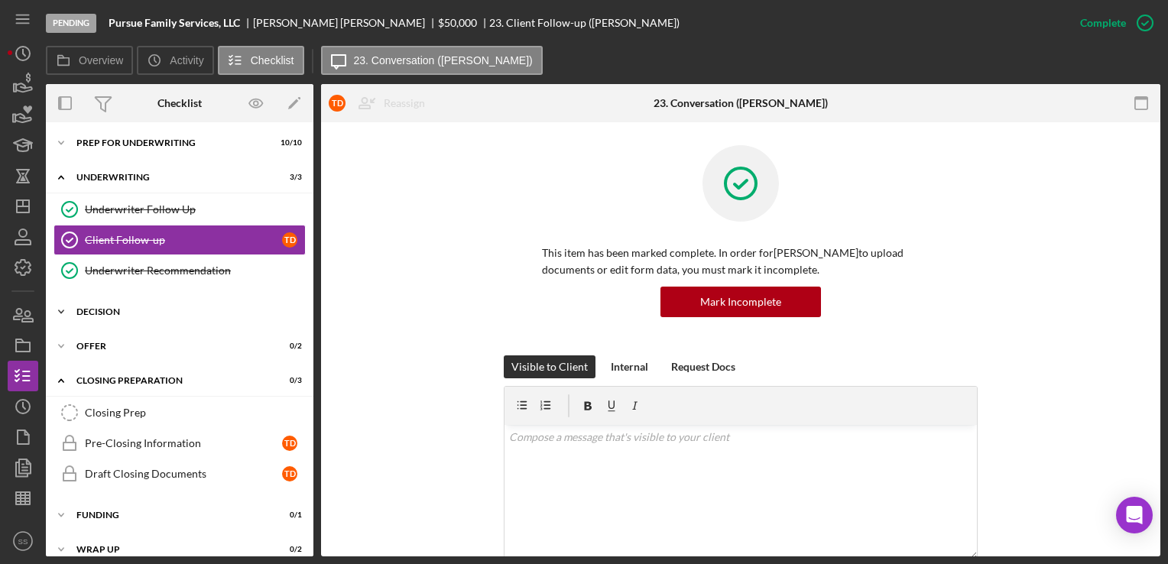
click at [117, 307] on div "Decision" at bounding box center [185, 311] width 218 height 9
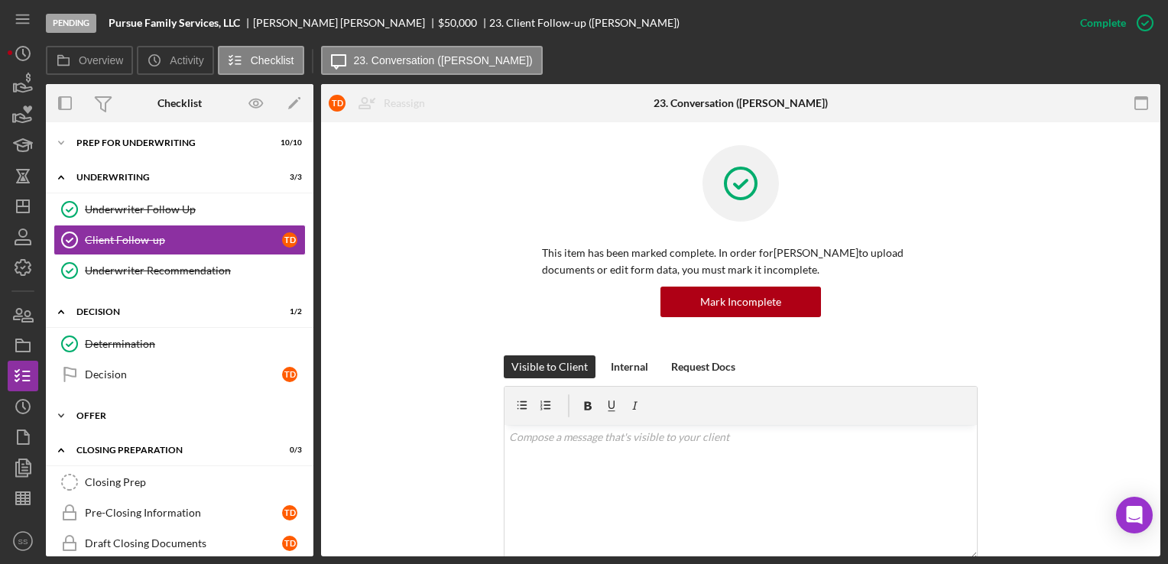
click at [143, 411] on div "Offer" at bounding box center [185, 415] width 218 height 9
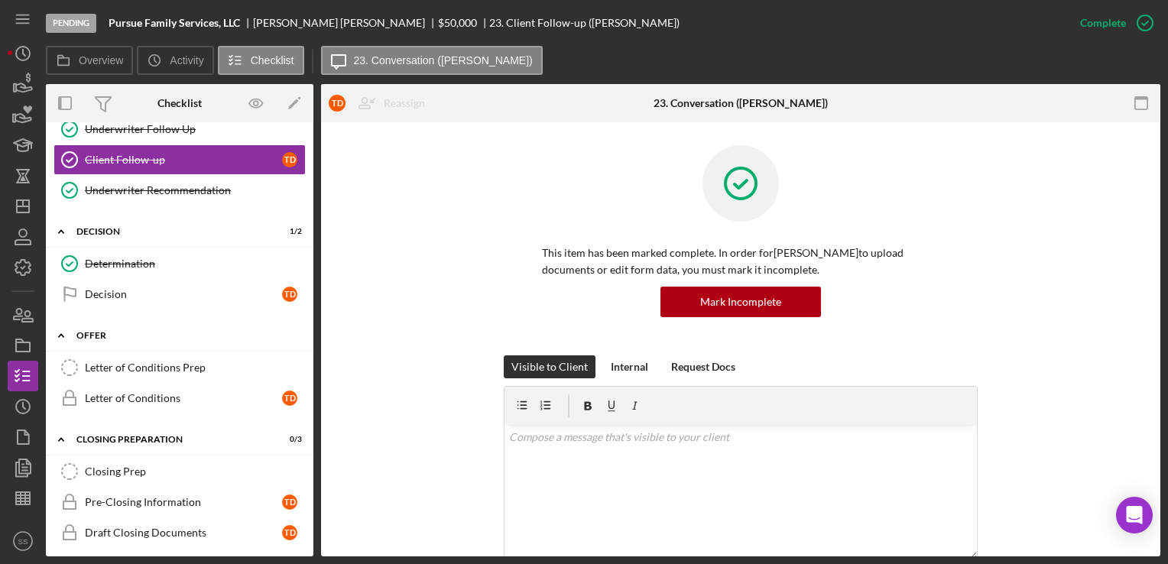
scroll to position [234, 0]
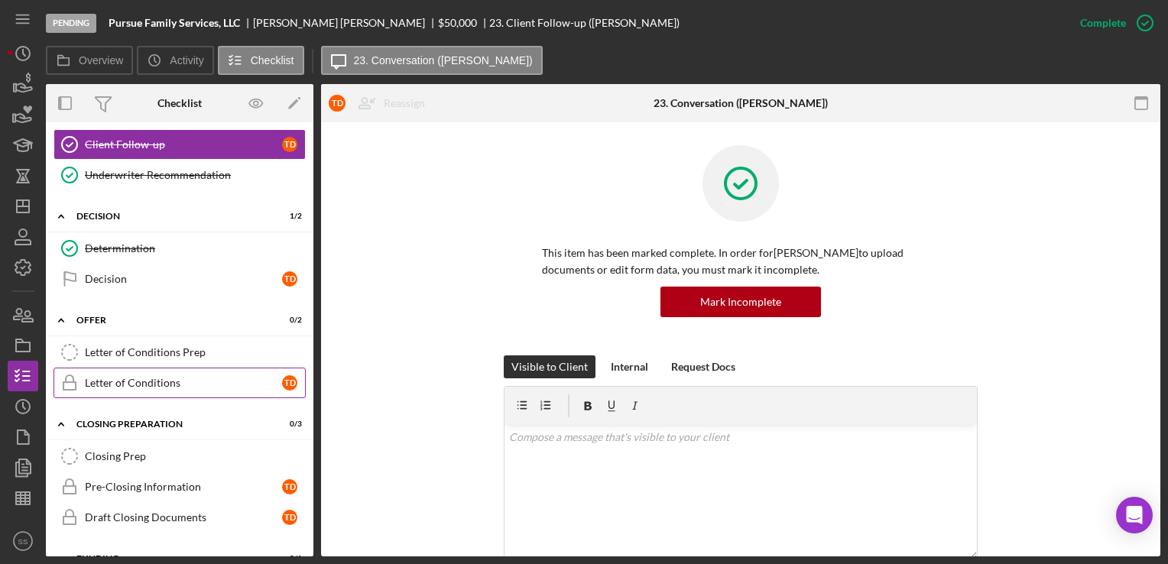
click at [154, 382] on div "Letter of Conditions" at bounding box center [183, 383] width 197 height 12
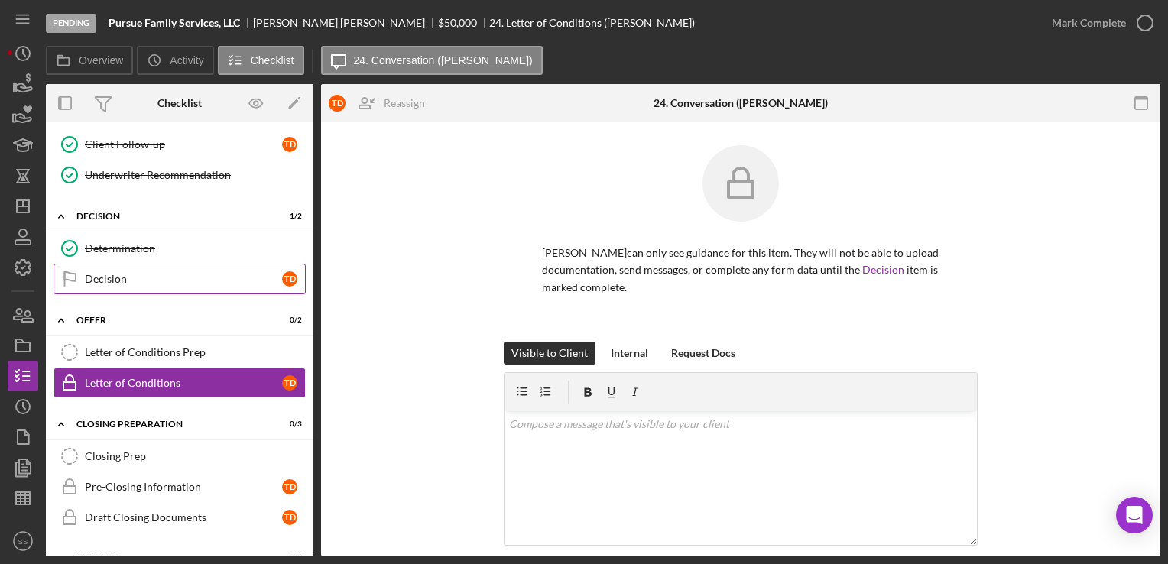
click at [215, 264] on link "Decision Decision T D" at bounding box center [179, 279] width 252 height 31
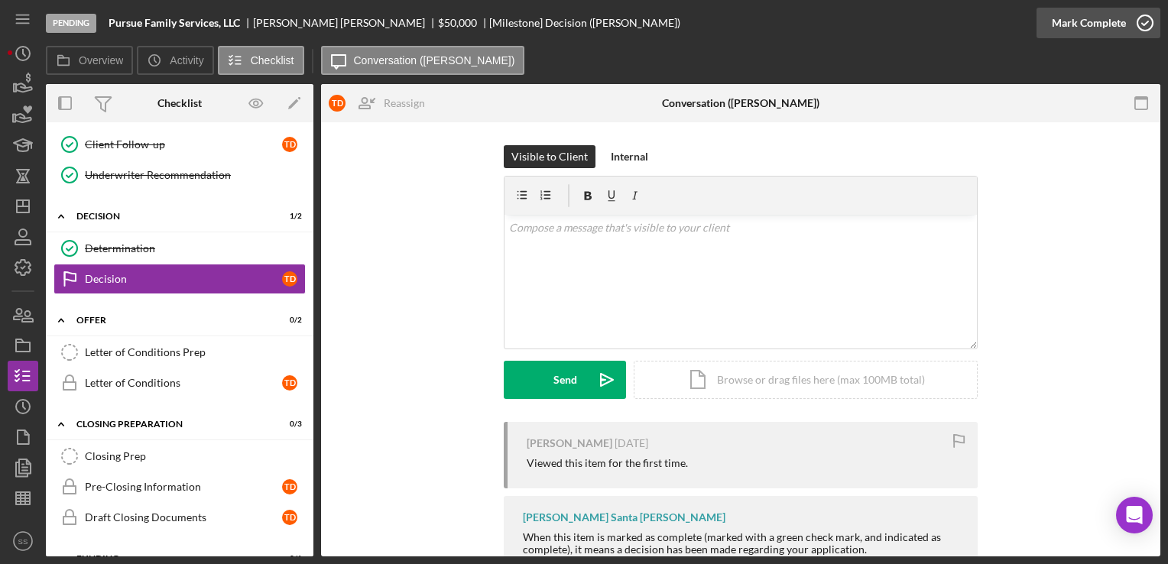
click at [1130, 13] on icon "button" at bounding box center [1145, 23] width 38 height 38
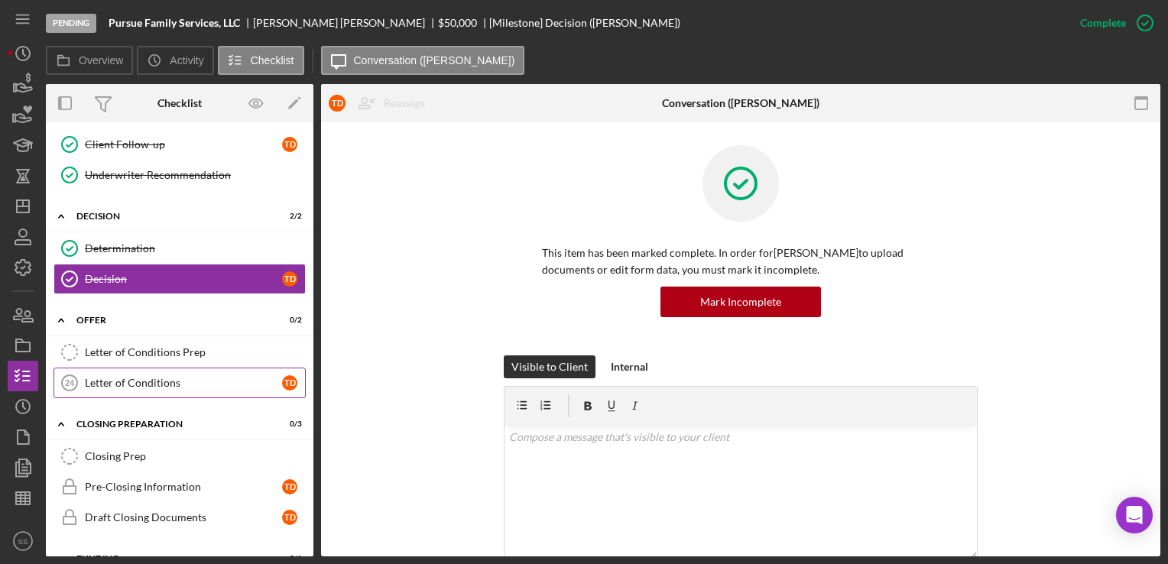
click at [233, 377] on div "Letter of Conditions" at bounding box center [183, 383] width 197 height 12
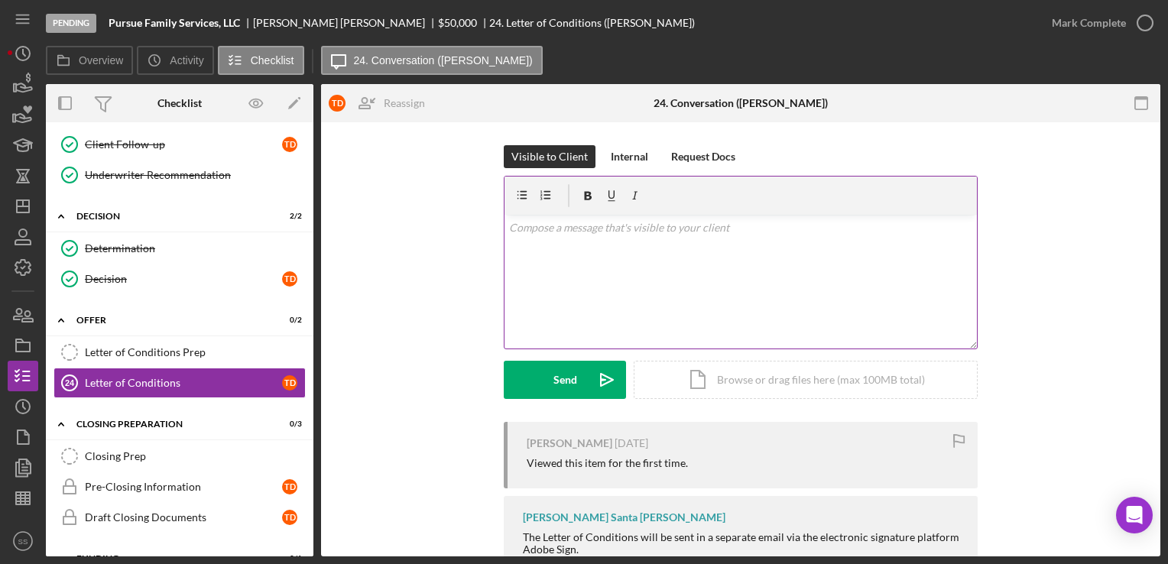
click at [617, 267] on div "v Color teal Color pink Remove color Add row above Add row below Add column bef…" at bounding box center [740, 282] width 472 height 134
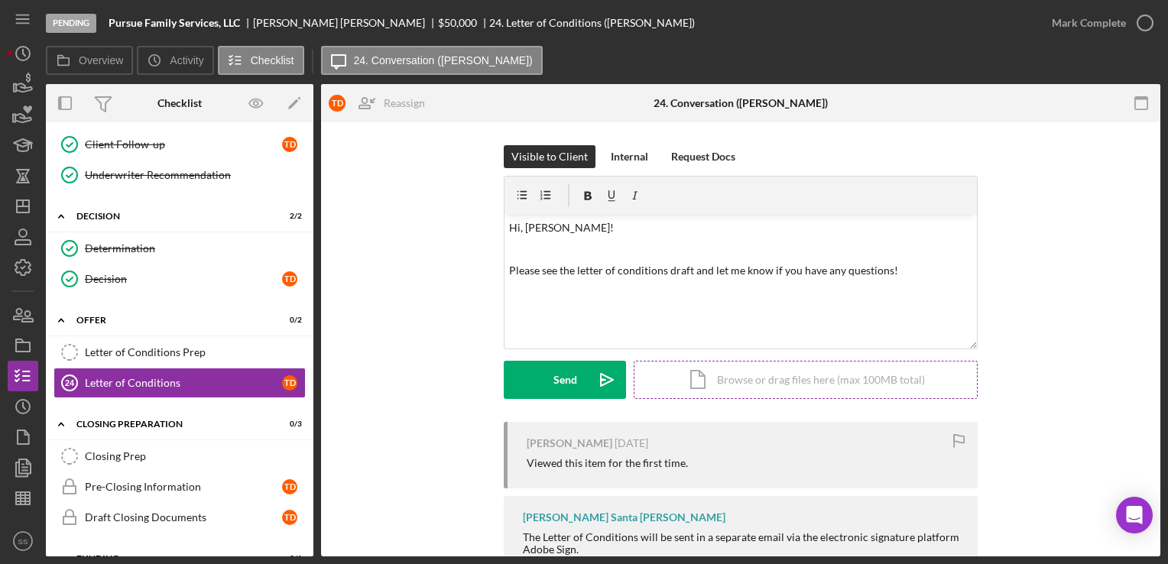
click at [730, 391] on div "Icon/Document Browse or drag files here (max 100MB total) Tap to choose files o…" at bounding box center [805, 380] width 344 height 38
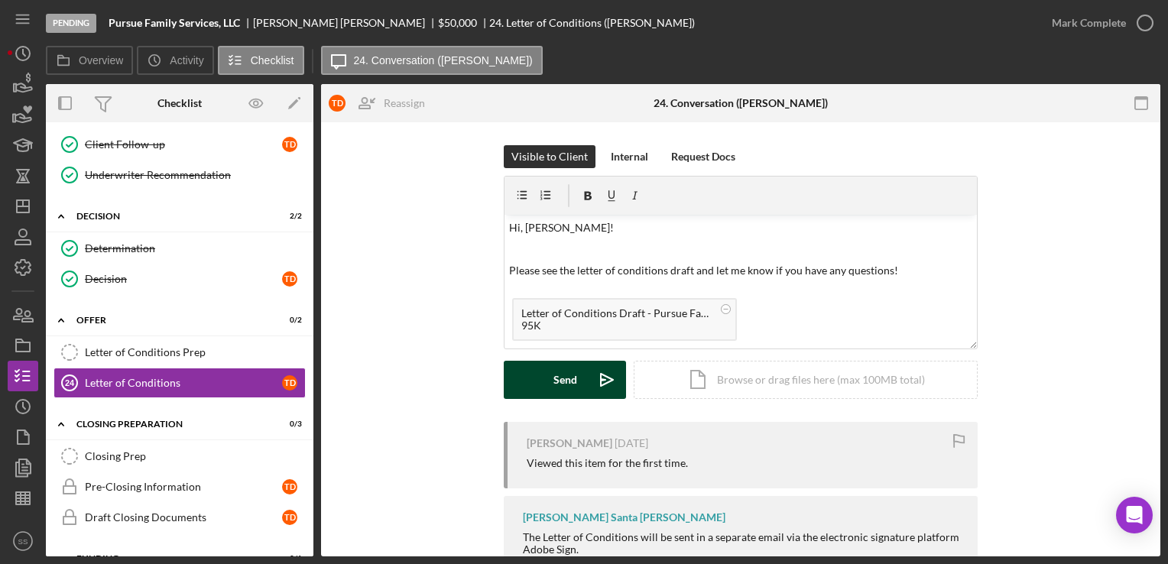
click at [561, 387] on div "Send" at bounding box center [565, 380] width 24 height 38
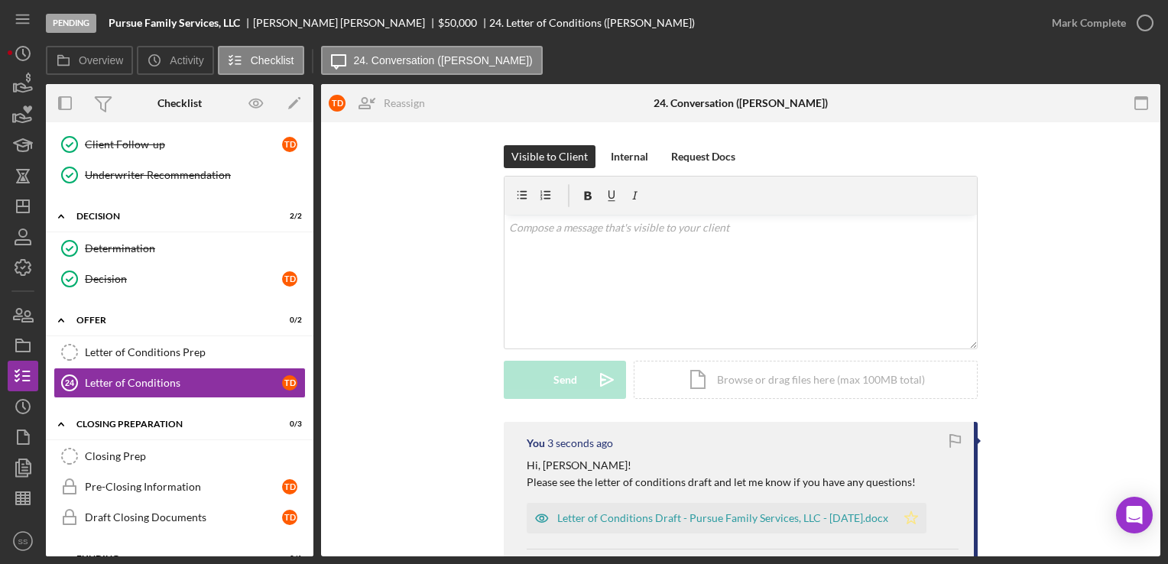
click at [918, 518] on icon "Icon/Star" at bounding box center [911, 518] width 31 height 31
